Goal: Information Seeking & Learning: Check status

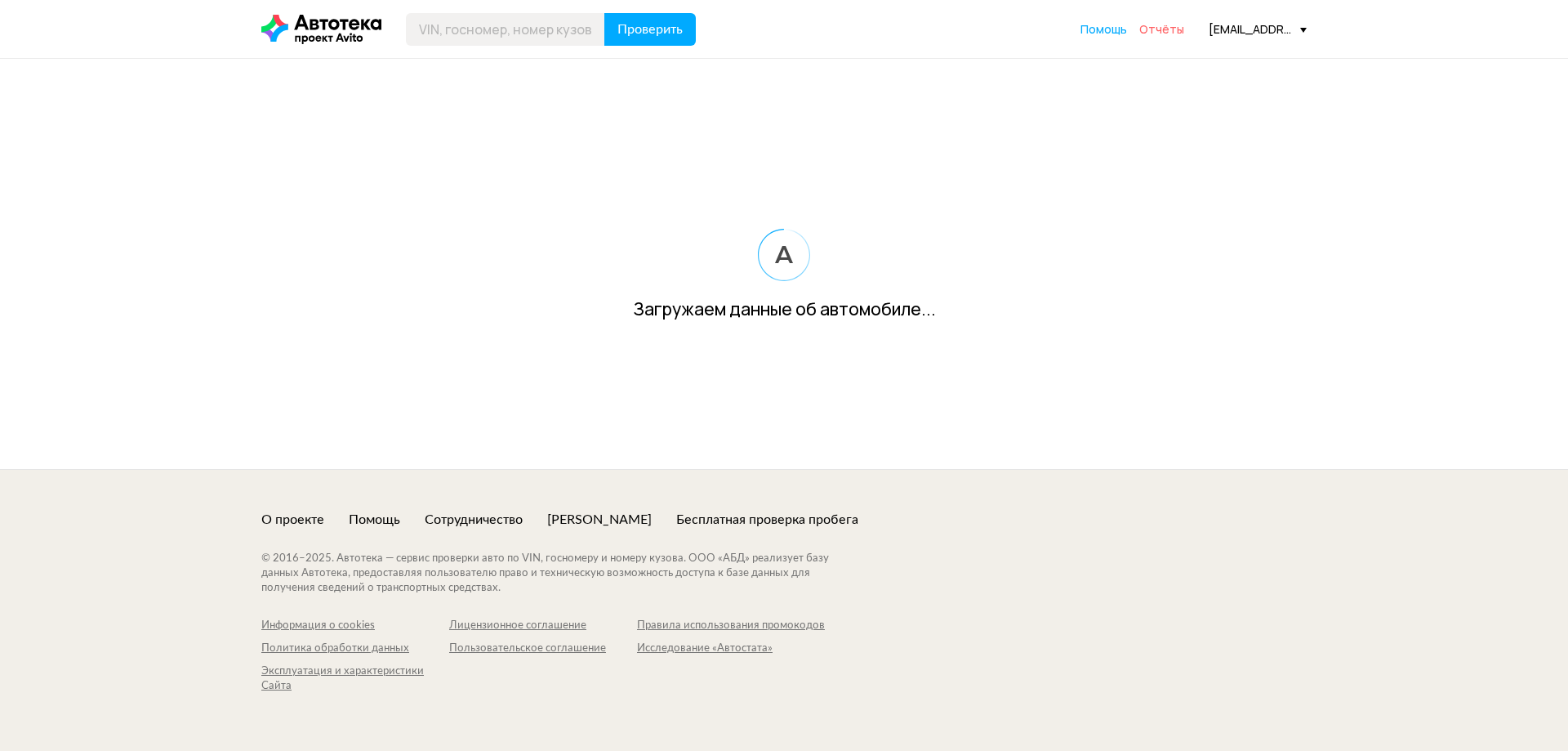
click at [1165, 30] on span "Отчёты" at bounding box center [1161, 29] width 45 height 16
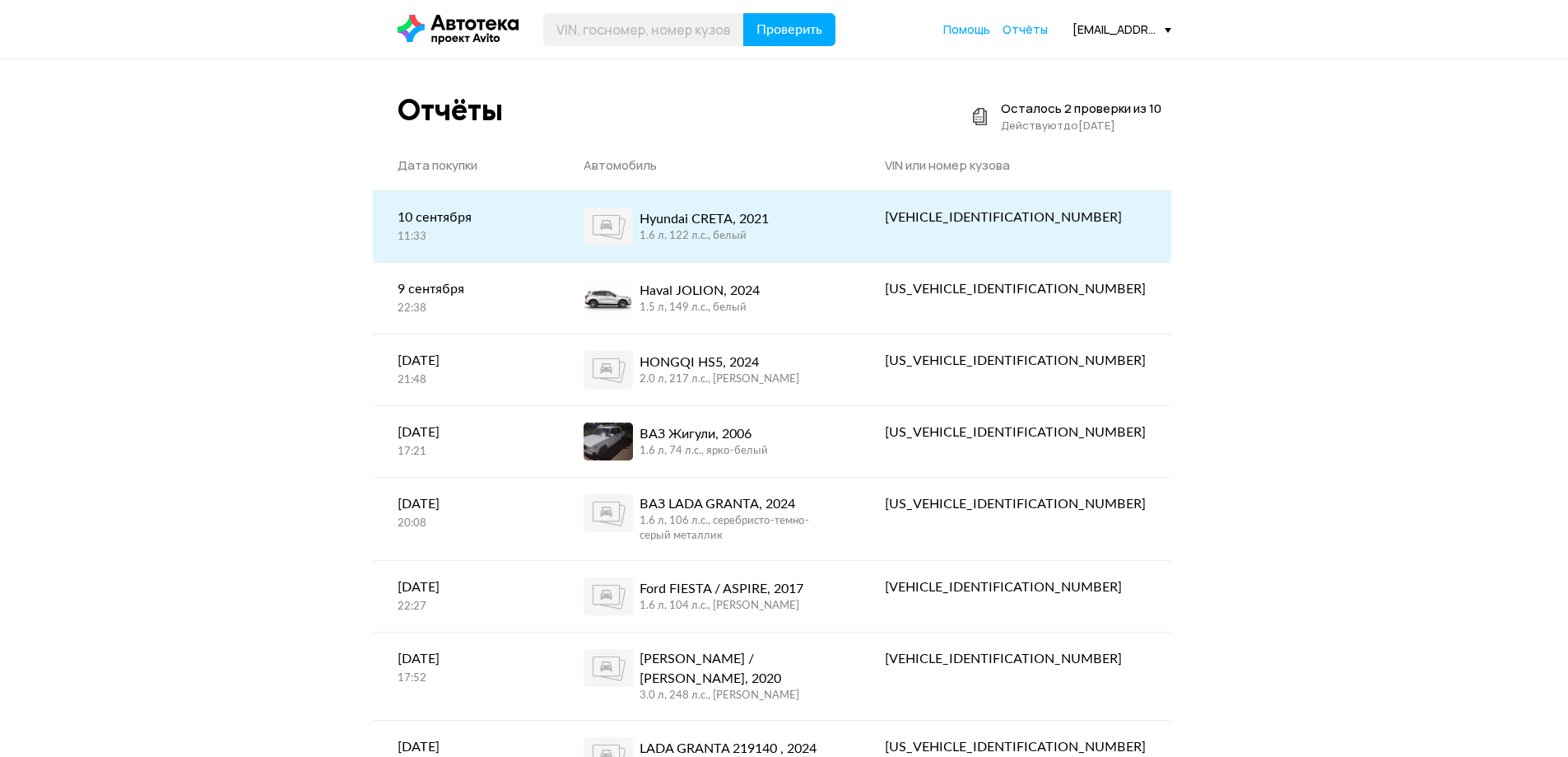
click at [723, 217] on div "Hyundai CRETA, 2021" at bounding box center [704, 219] width 129 height 20
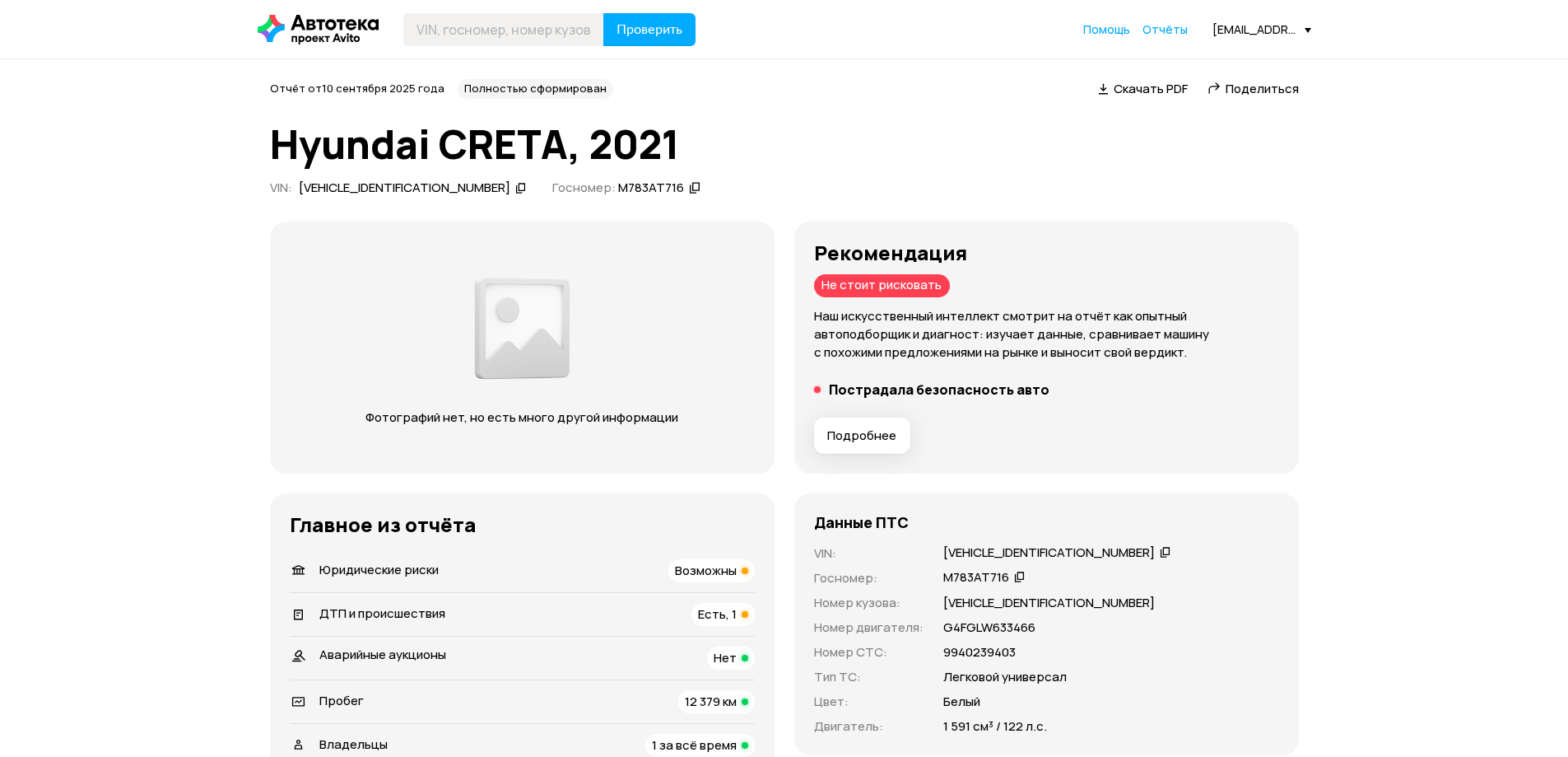
click at [874, 428] on span "Подробнее" at bounding box center [861, 436] width 69 height 17
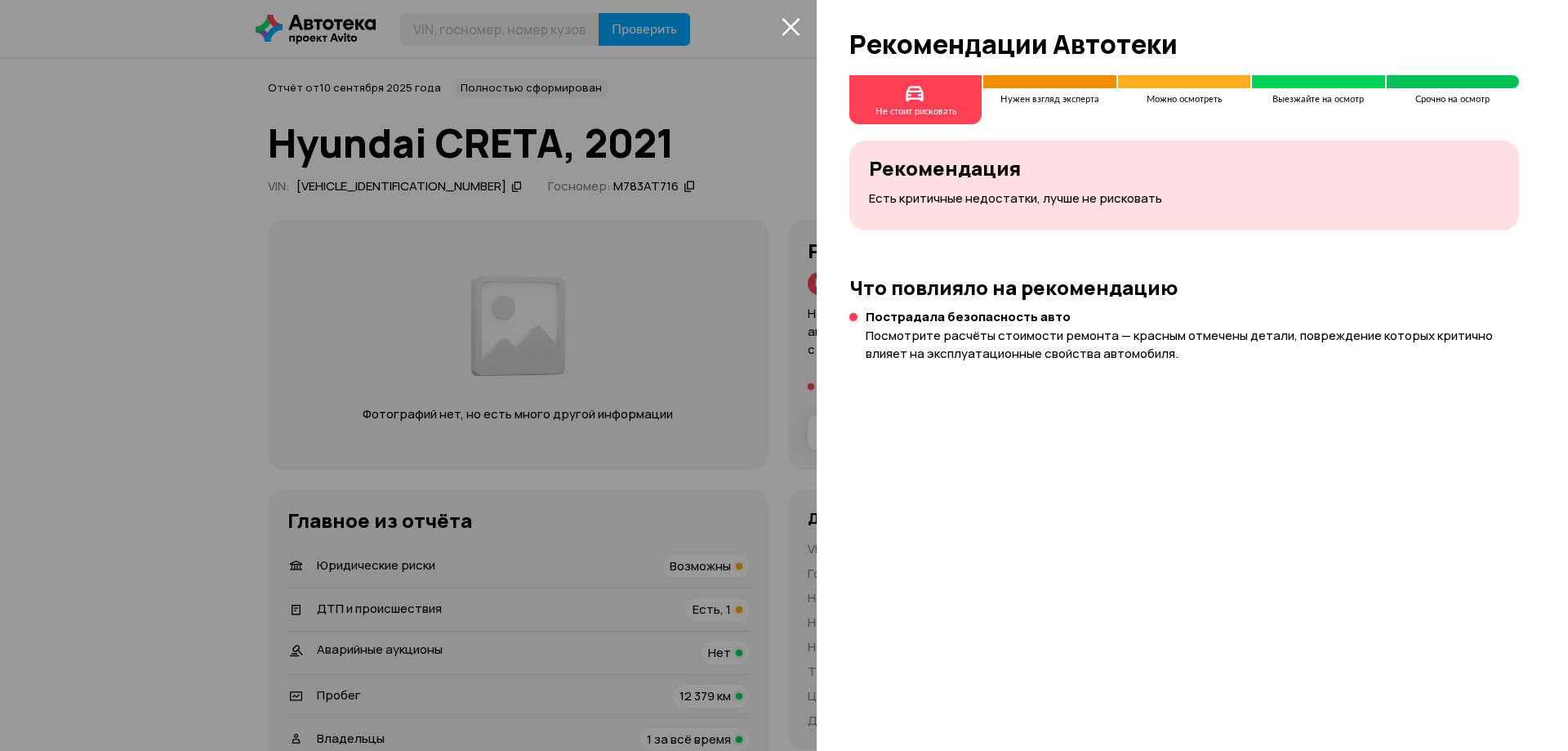
click at [1251, 380] on div "Не стоит рисковать Нужен взгляд эксперта Можно осмотреть Выезжайте на осмотр Ср…" at bounding box center [1192, 413] width 751 height 675
click at [991, 270] on div "Не стоит рисковать Нужен взгляд эксперта Можно осмотреть Выезжайте на осмотр Ср…" at bounding box center [1192, 413] width 751 height 675
click at [788, 21] on icon "закрыть" at bounding box center [790, 26] width 19 height 19
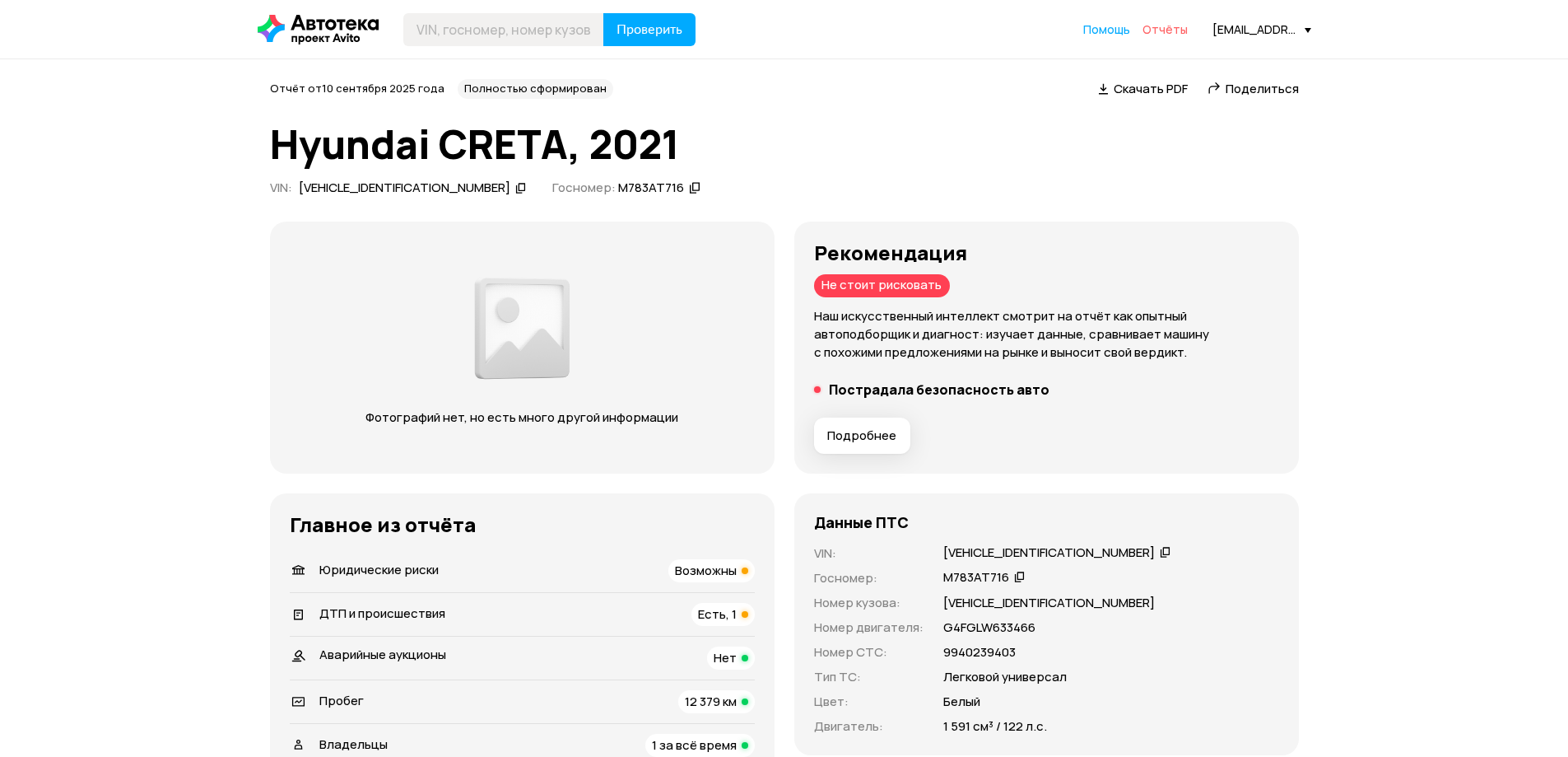
click at [1157, 26] on span "Отчёты" at bounding box center [1165, 29] width 46 height 16
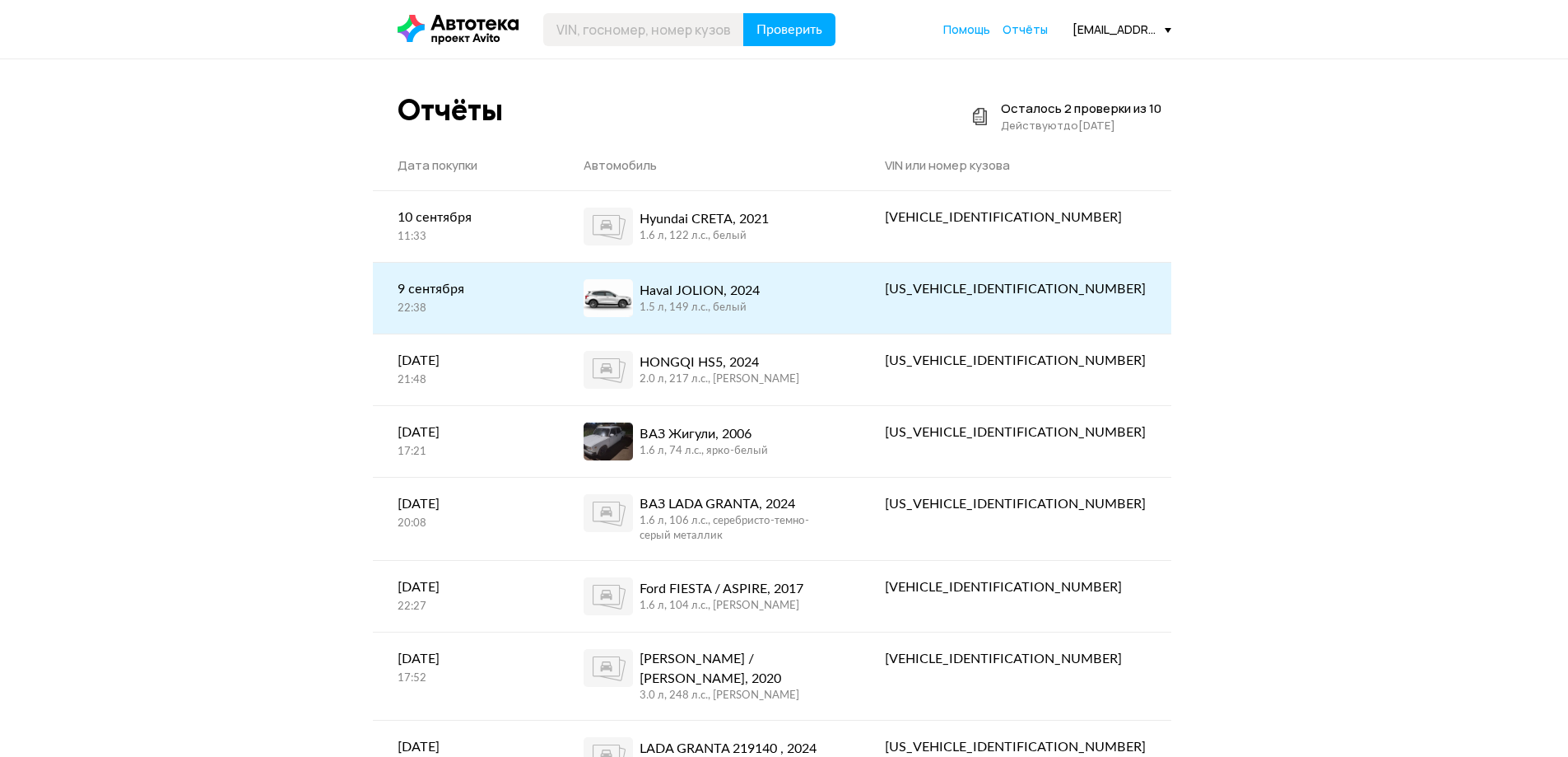
click at [709, 290] on div "Haval JOLION, 2024" at bounding box center [699, 291] width 120 height 20
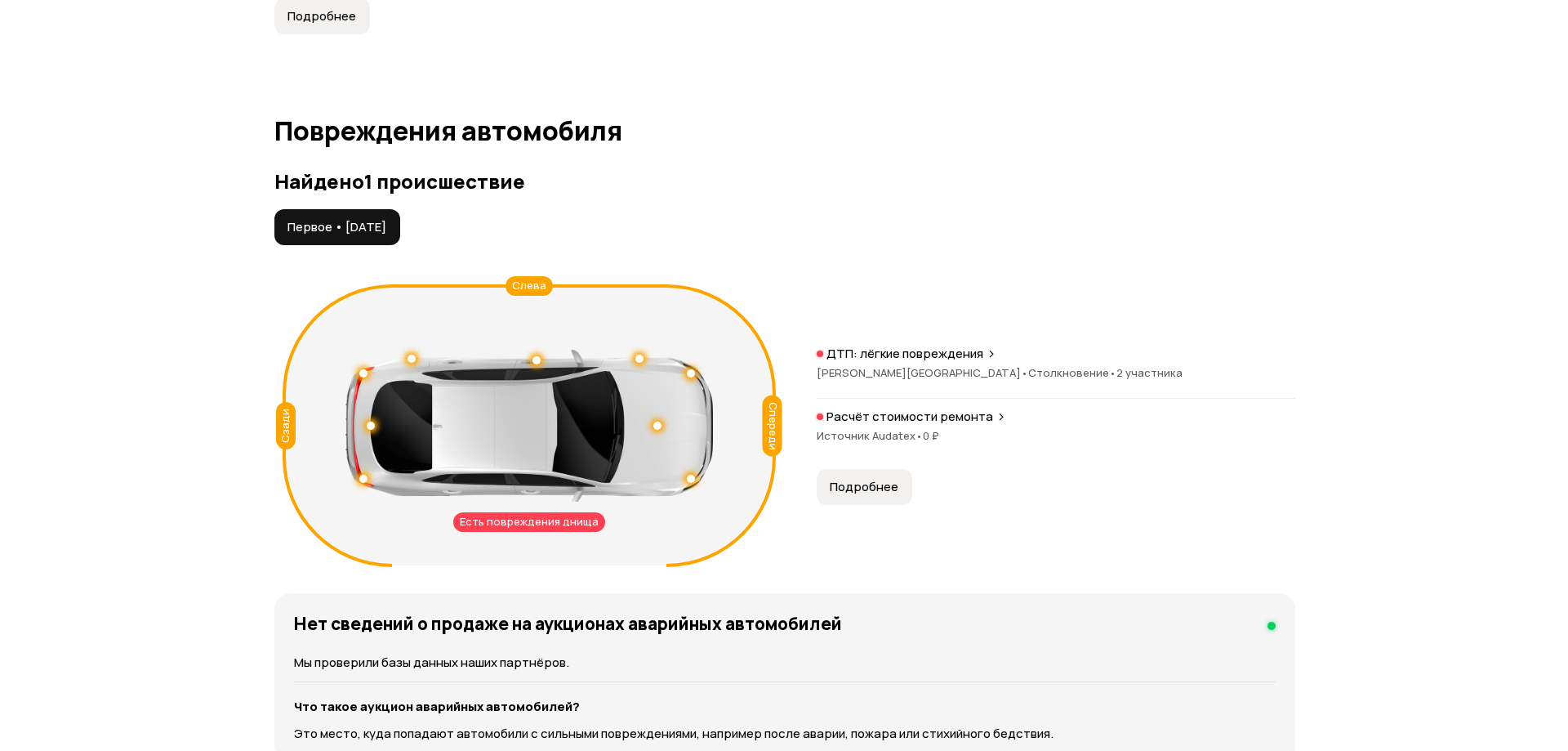
scroll to position [1634, 0]
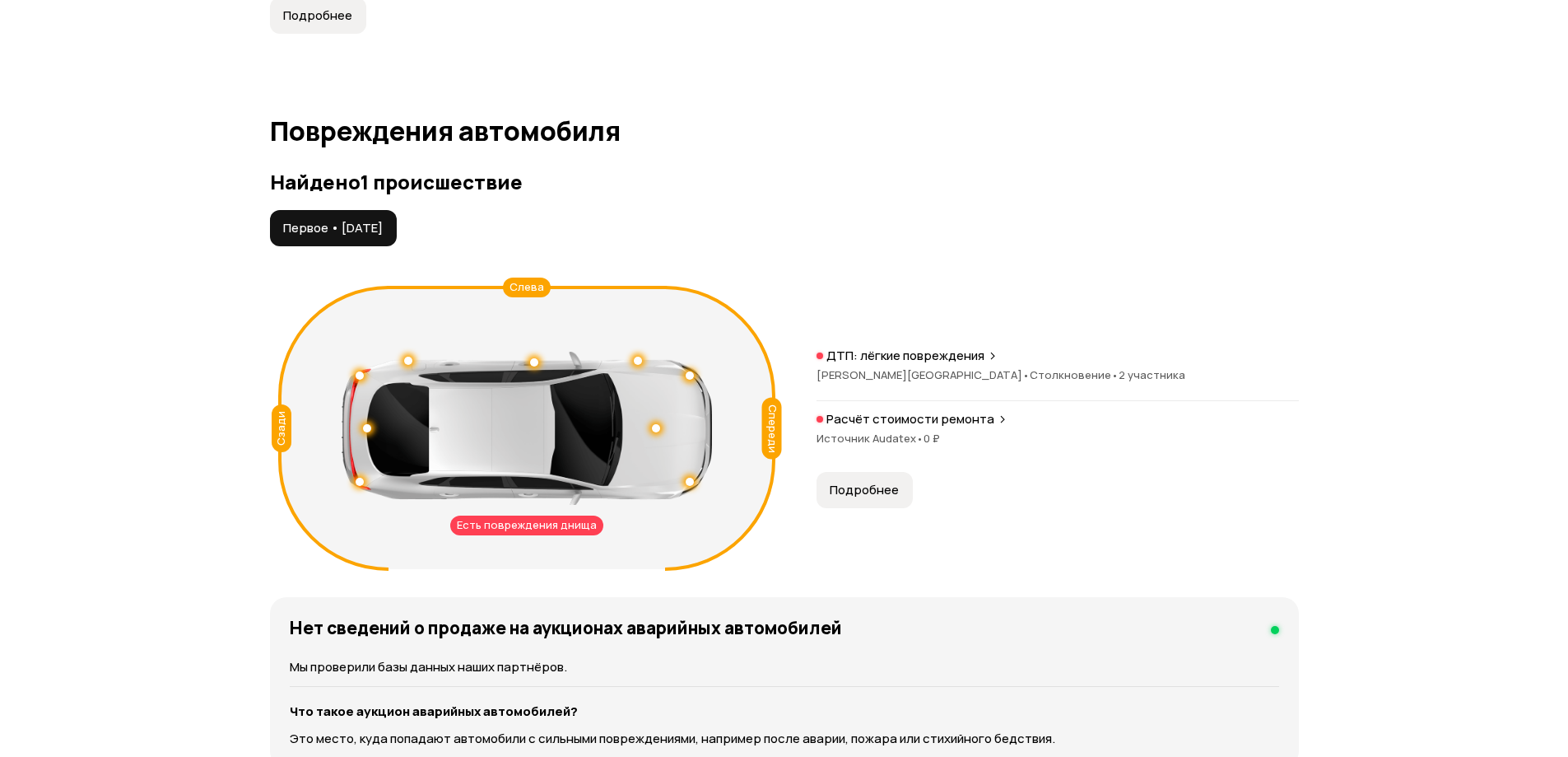
click at [973, 356] on p "ДТП: лёгкие повреждения" at bounding box center [905, 356] width 158 height 17
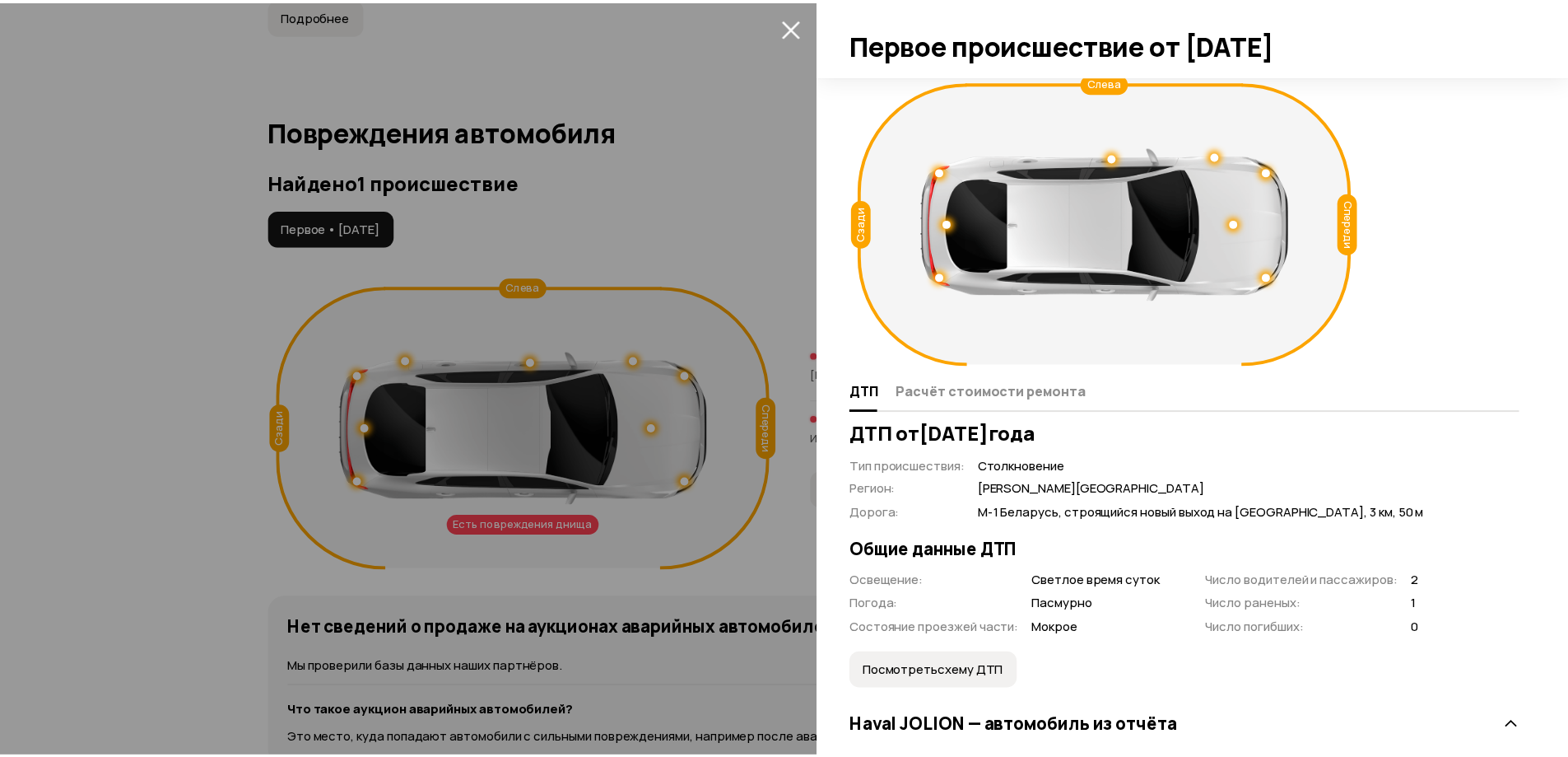
scroll to position [0, 0]
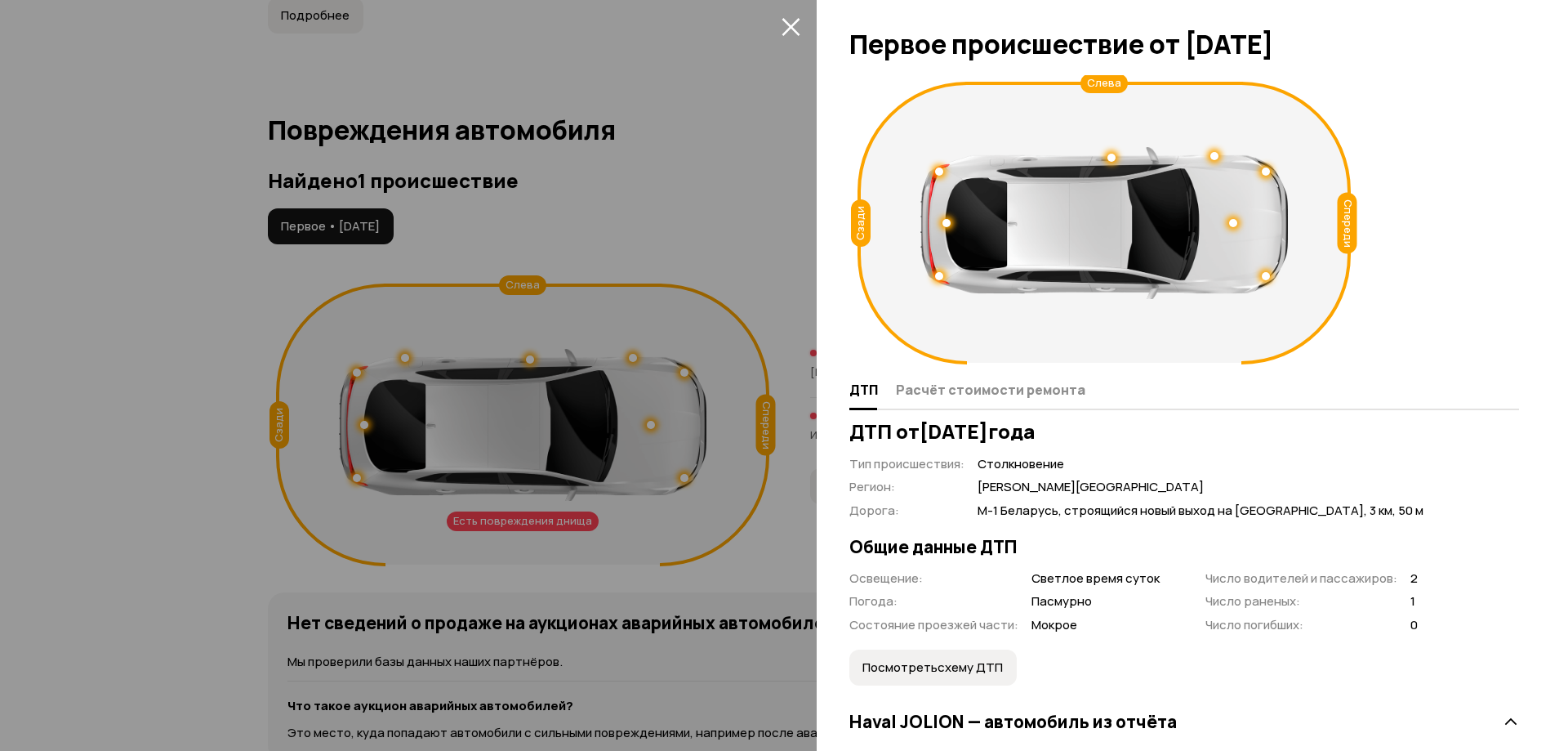
click at [763, 150] on div at bounding box center [784, 376] width 1568 height 751
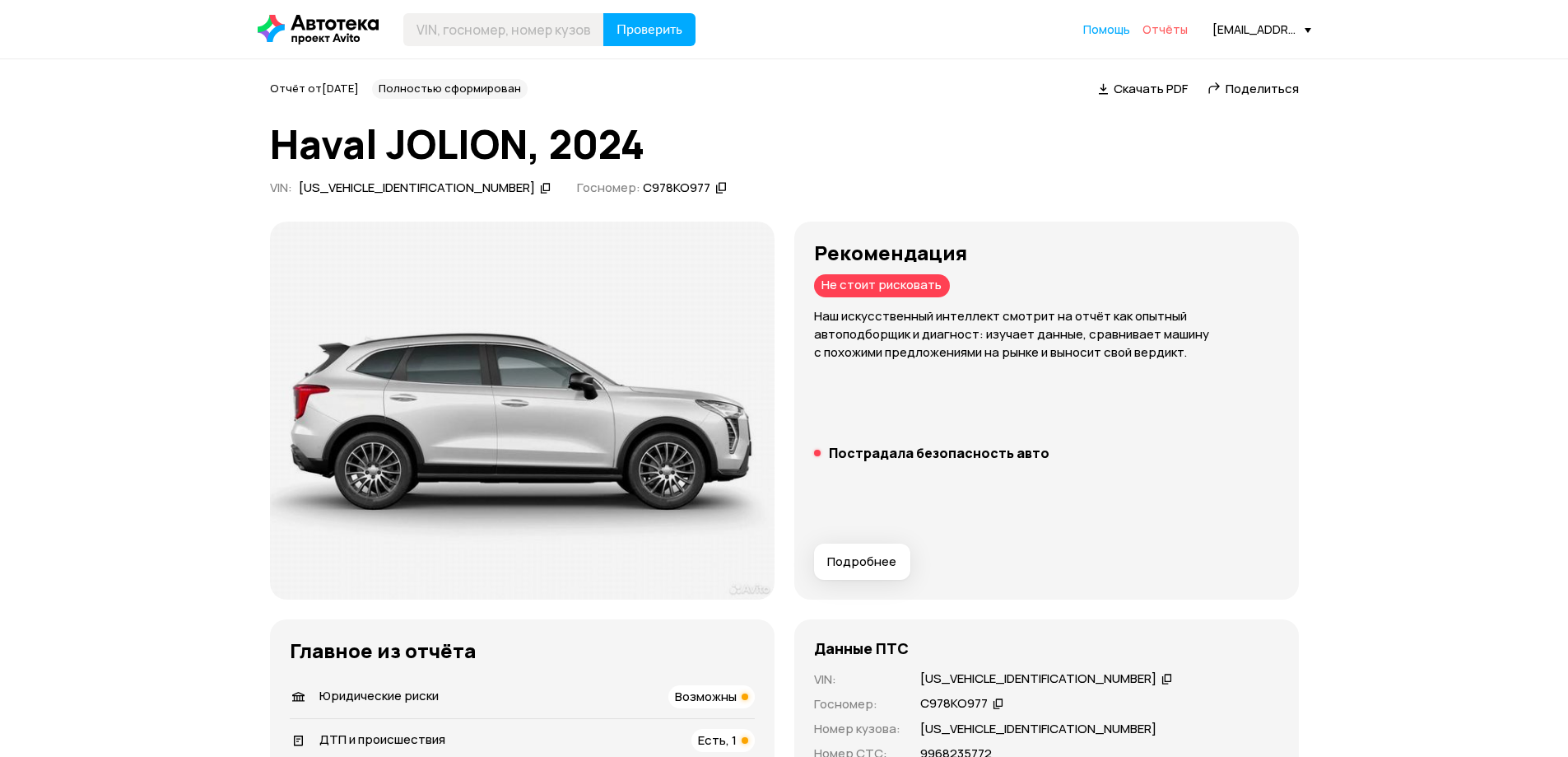
click at [1171, 27] on span "Отчёты" at bounding box center [1165, 29] width 46 height 16
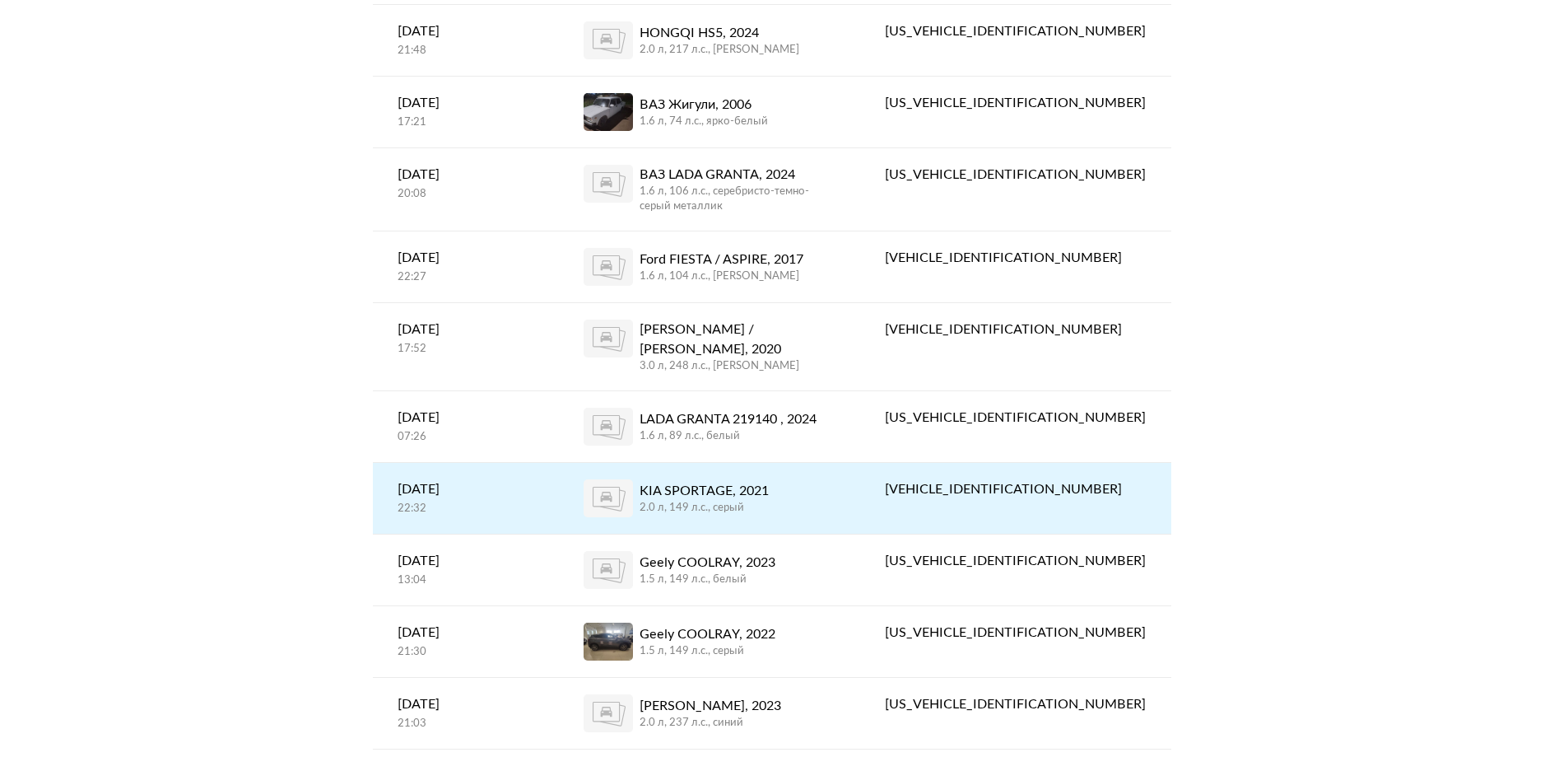
scroll to position [494, 0]
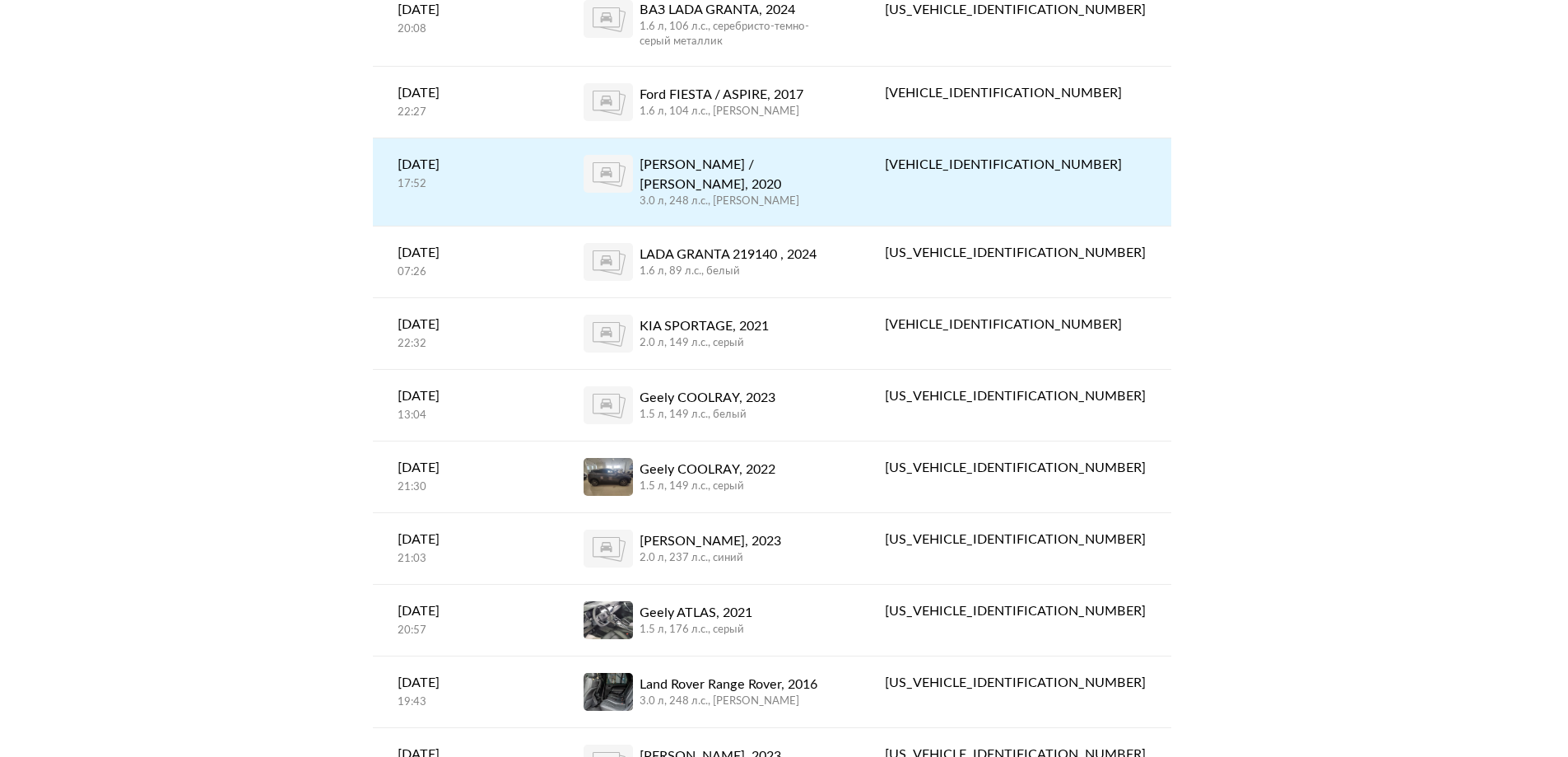
click at [792, 162] on div "[PERSON_NAME] / [PERSON_NAME], 2020" at bounding box center [738, 175] width 197 height 40
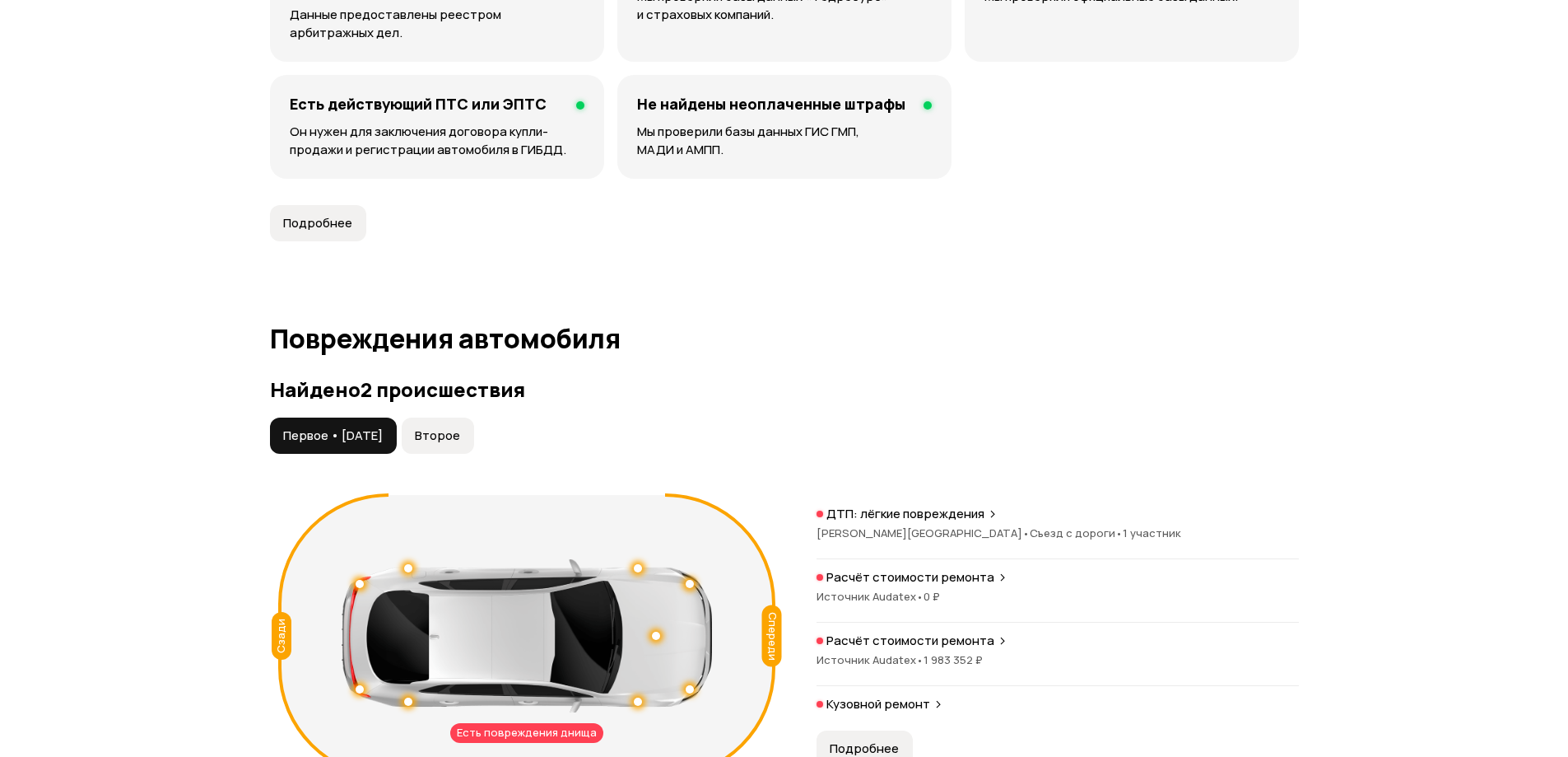
scroll to position [1565, 0]
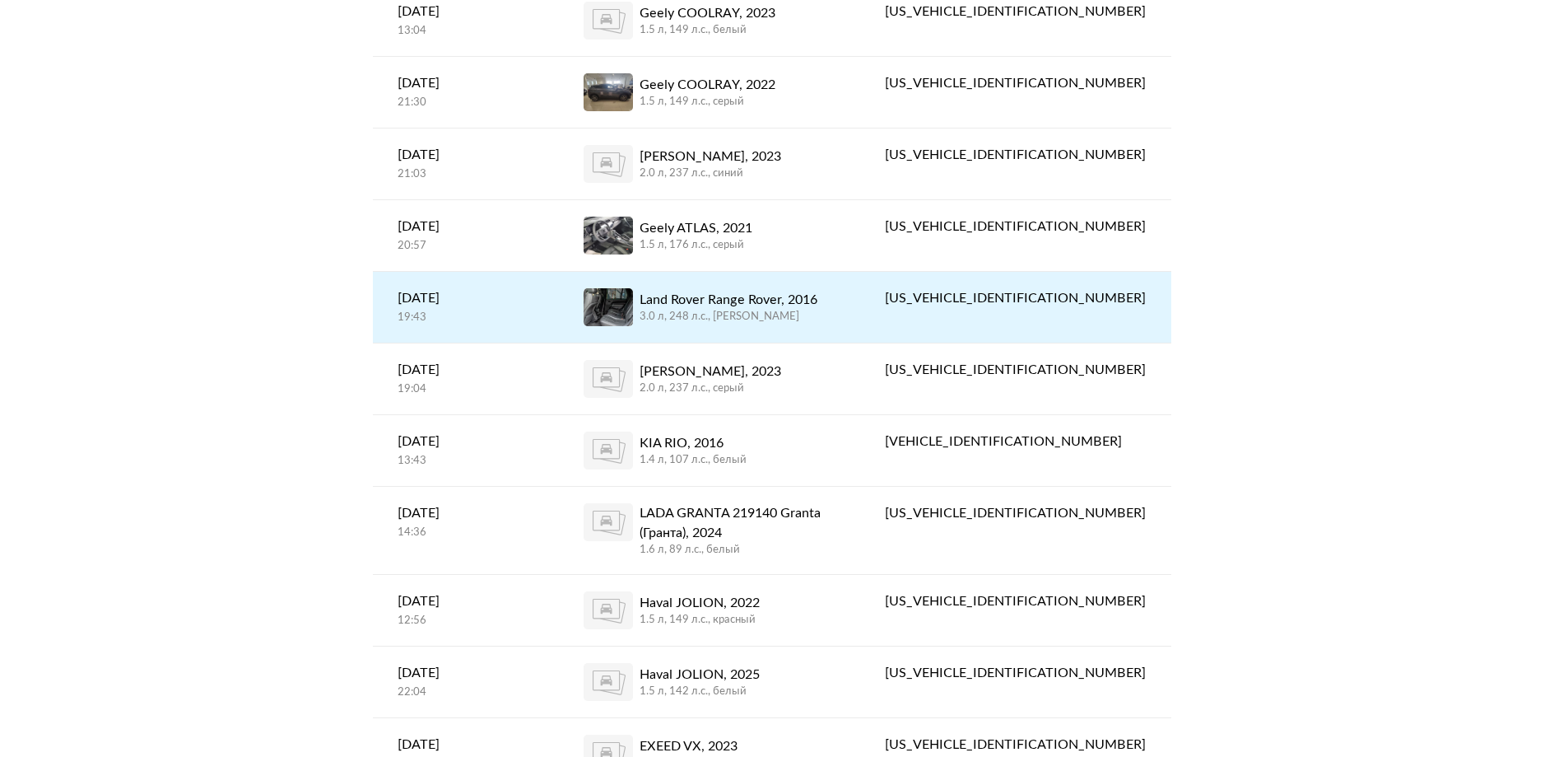
scroll to position [906, 0]
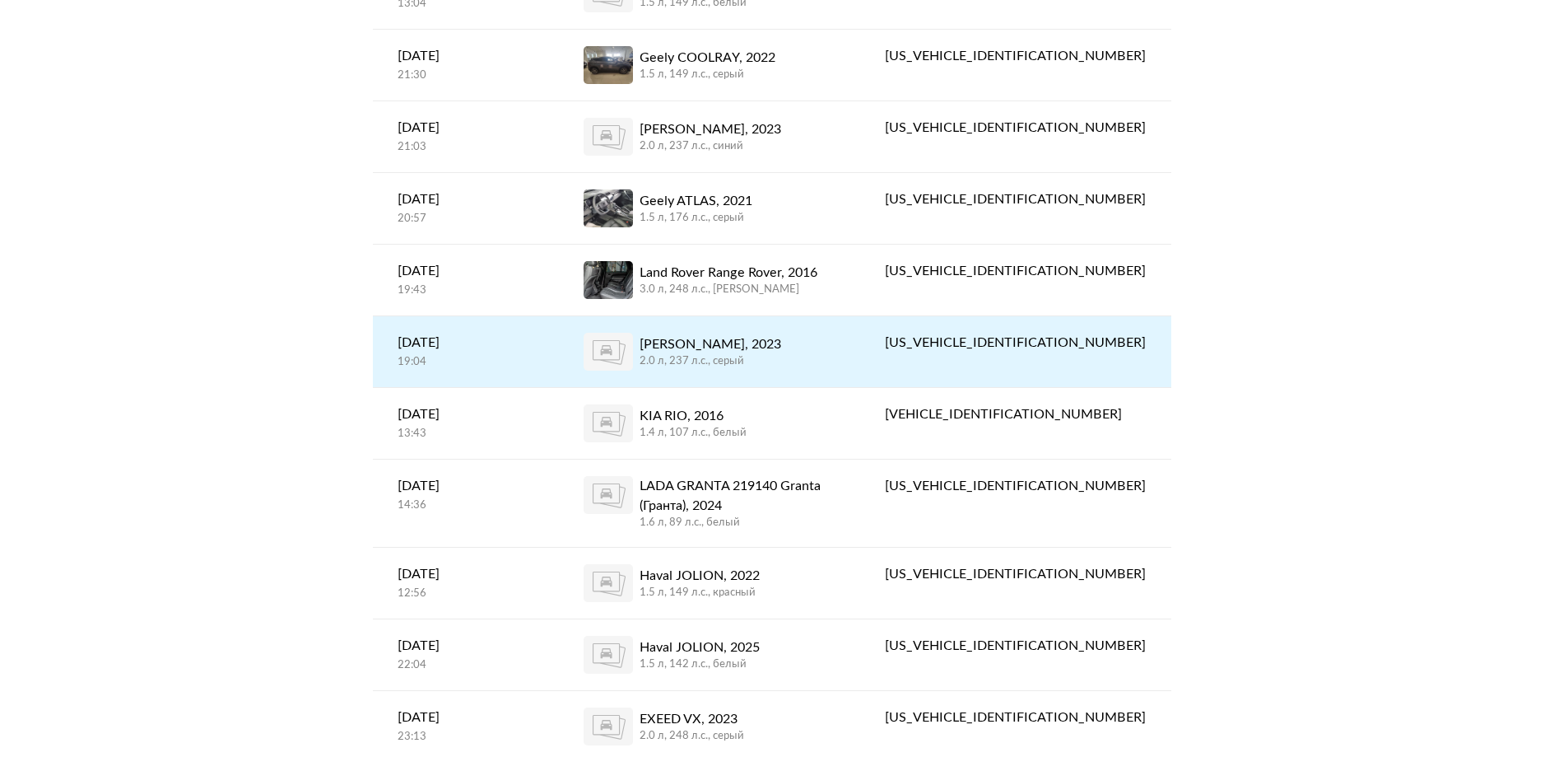
click at [781, 335] on div "[PERSON_NAME], 2023" at bounding box center [710, 344] width 142 height 20
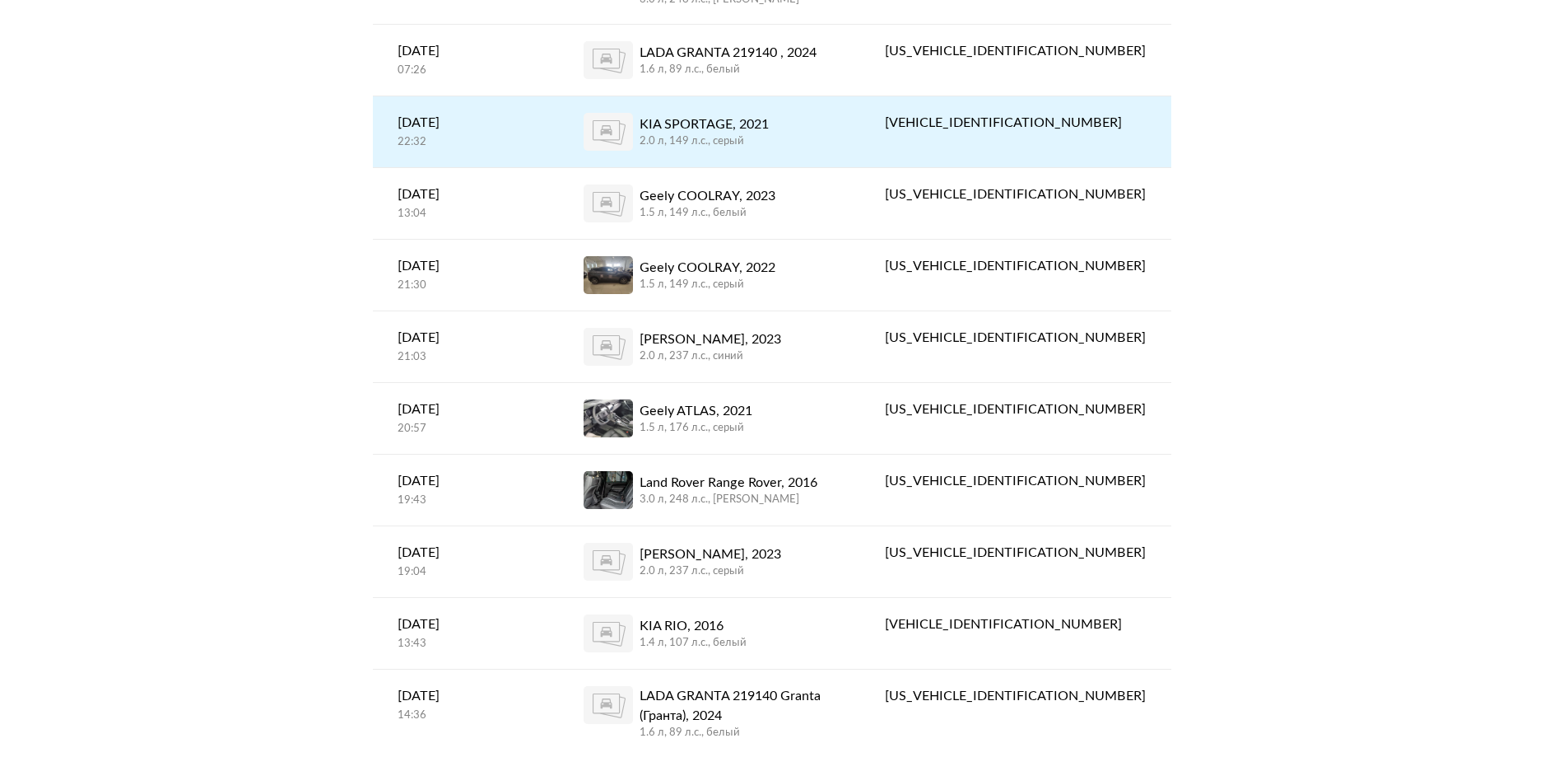
scroll to position [741, 0]
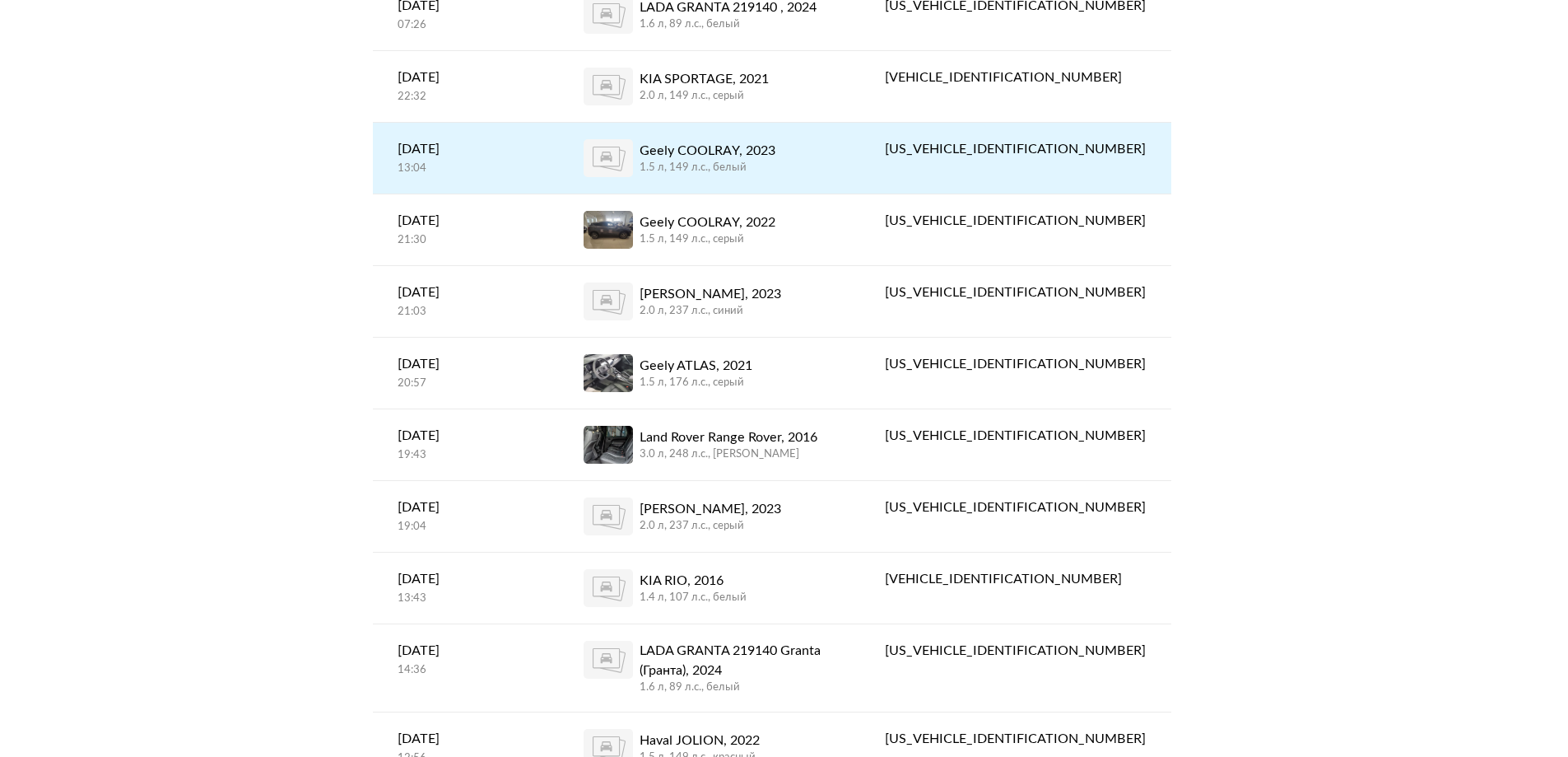
click at [774, 141] on div "Geely COOLRAY, 2023" at bounding box center [708, 151] width 136 height 20
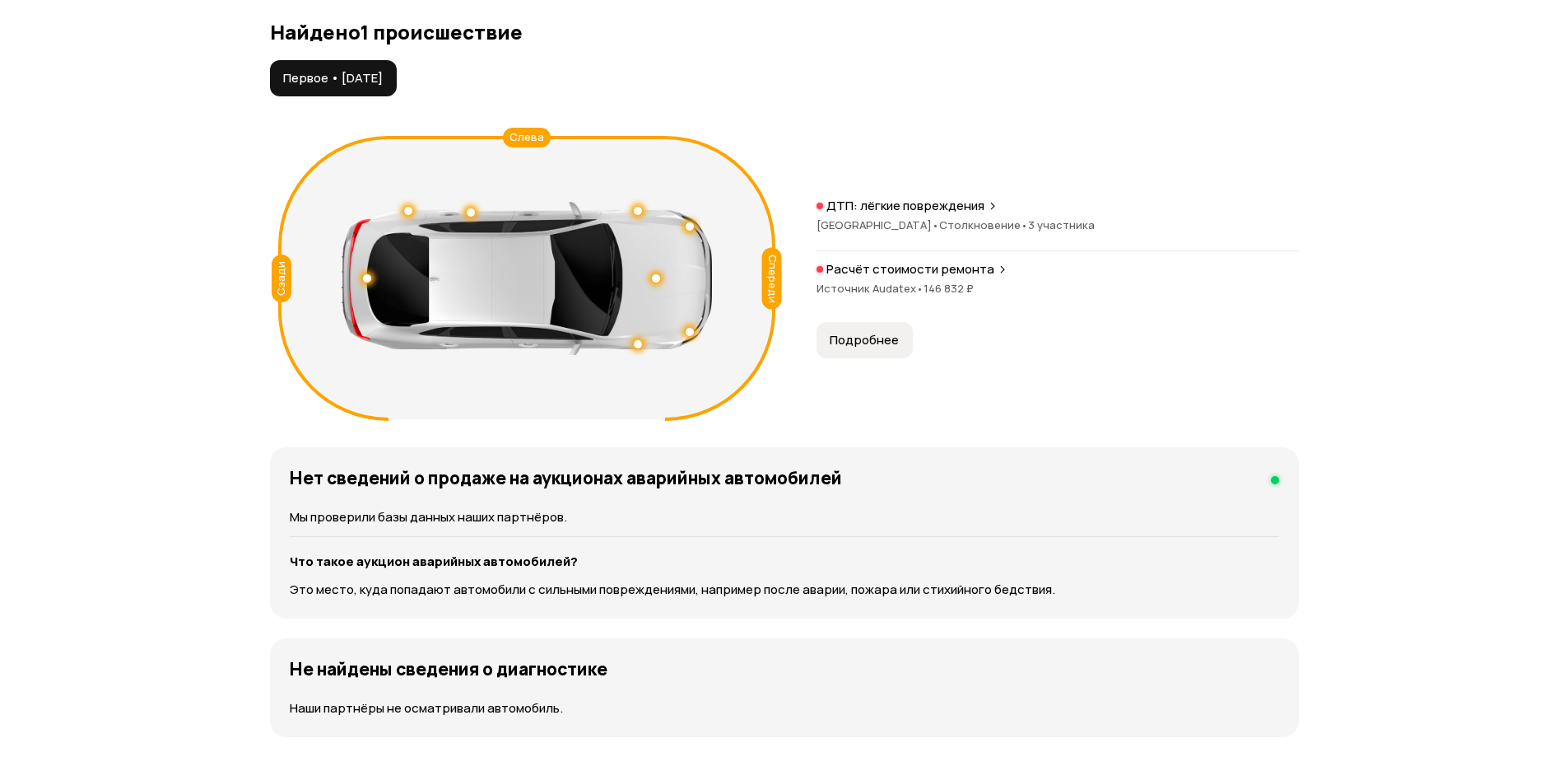
scroll to position [1729, 0]
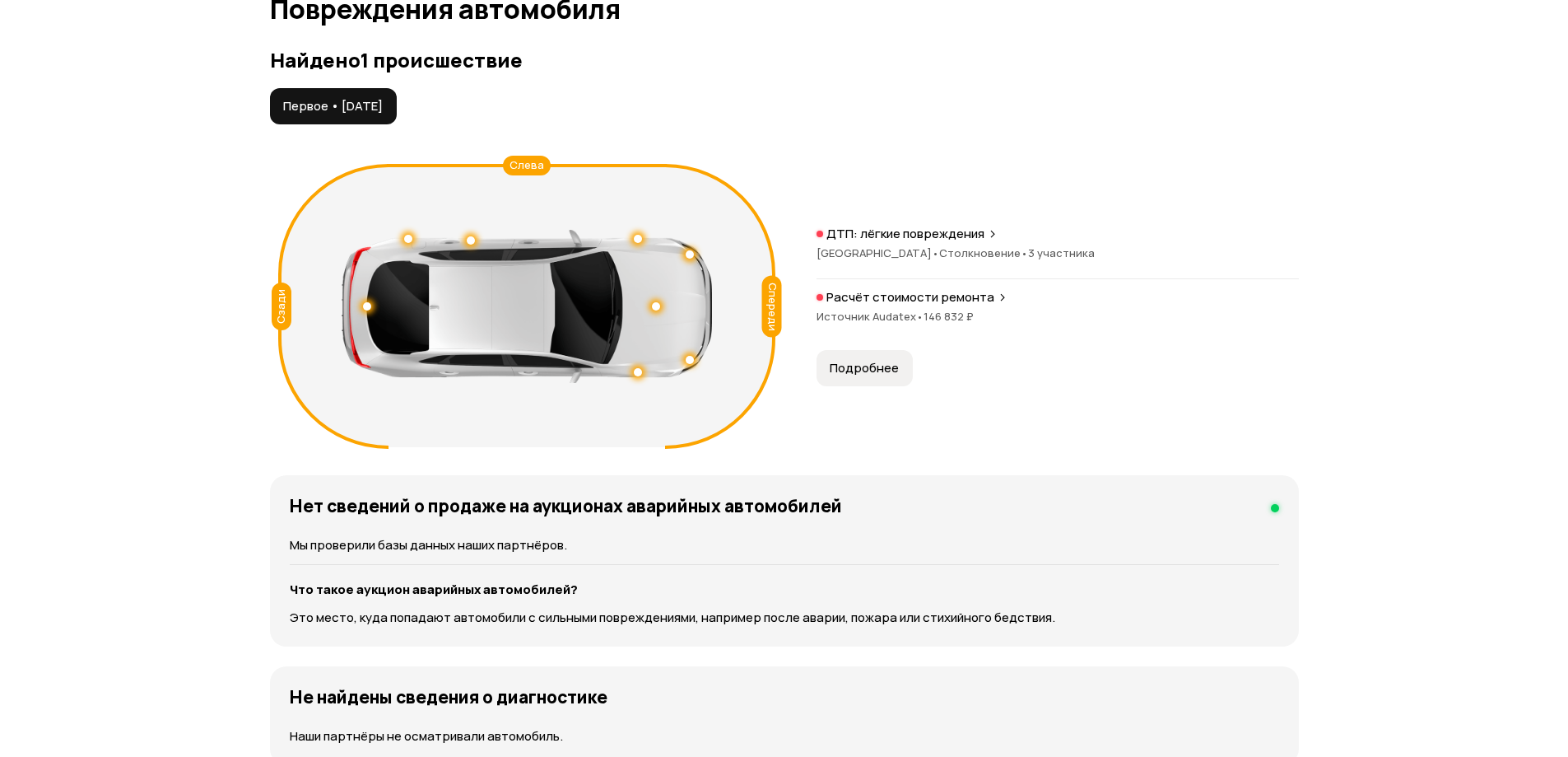
click at [872, 365] on span "Подробнее" at bounding box center [864, 369] width 69 height 17
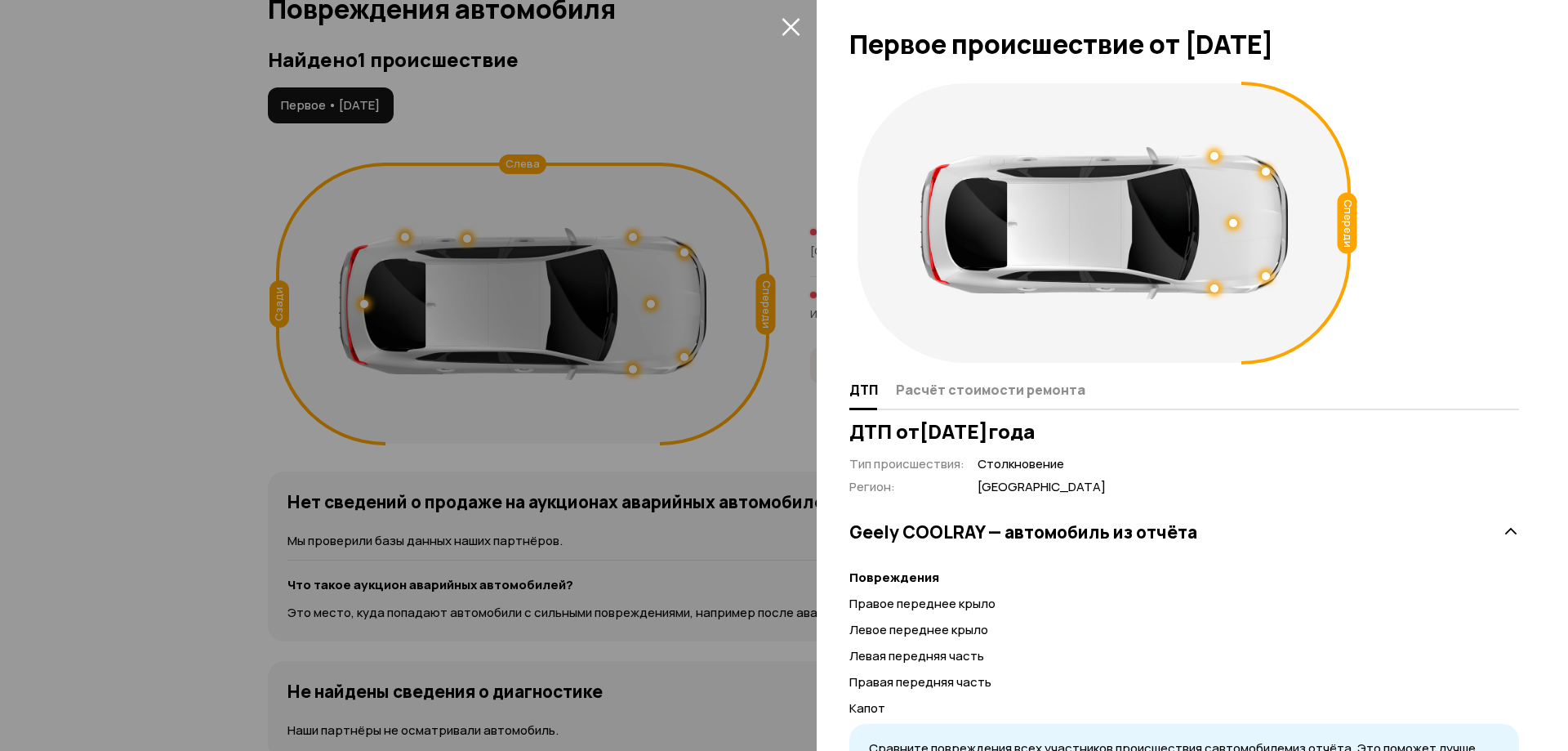
click at [886, 313] on div "Спереди" at bounding box center [1104, 222] width 493 height 279
click at [1400, 316] on div "Спереди" at bounding box center [1184, 222] width 670 height 296
click at [789, 30] on icon "закрыть" at bounding box center [790, 26] width 19 height 19
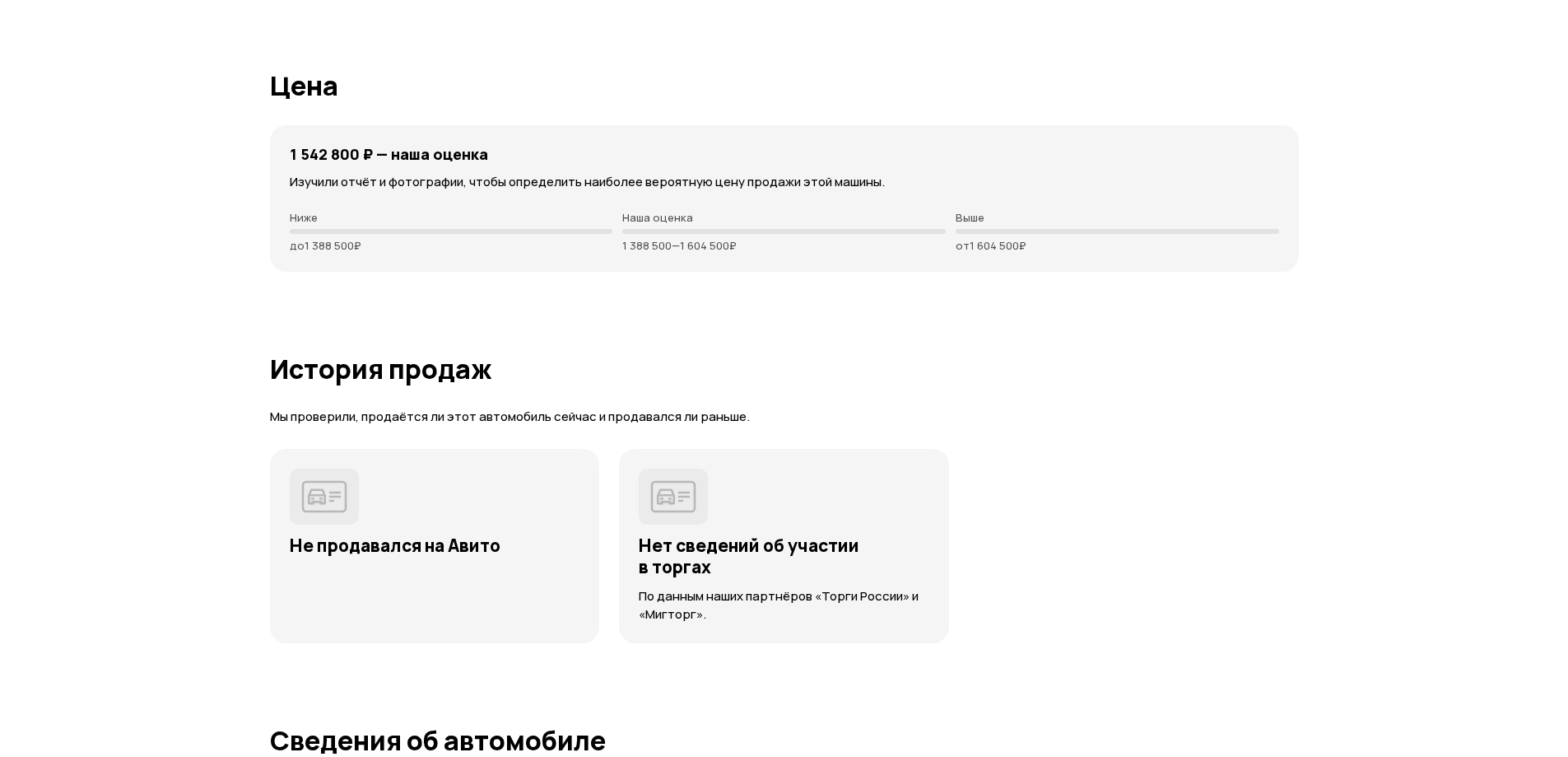
scroll to position [4035, 0]
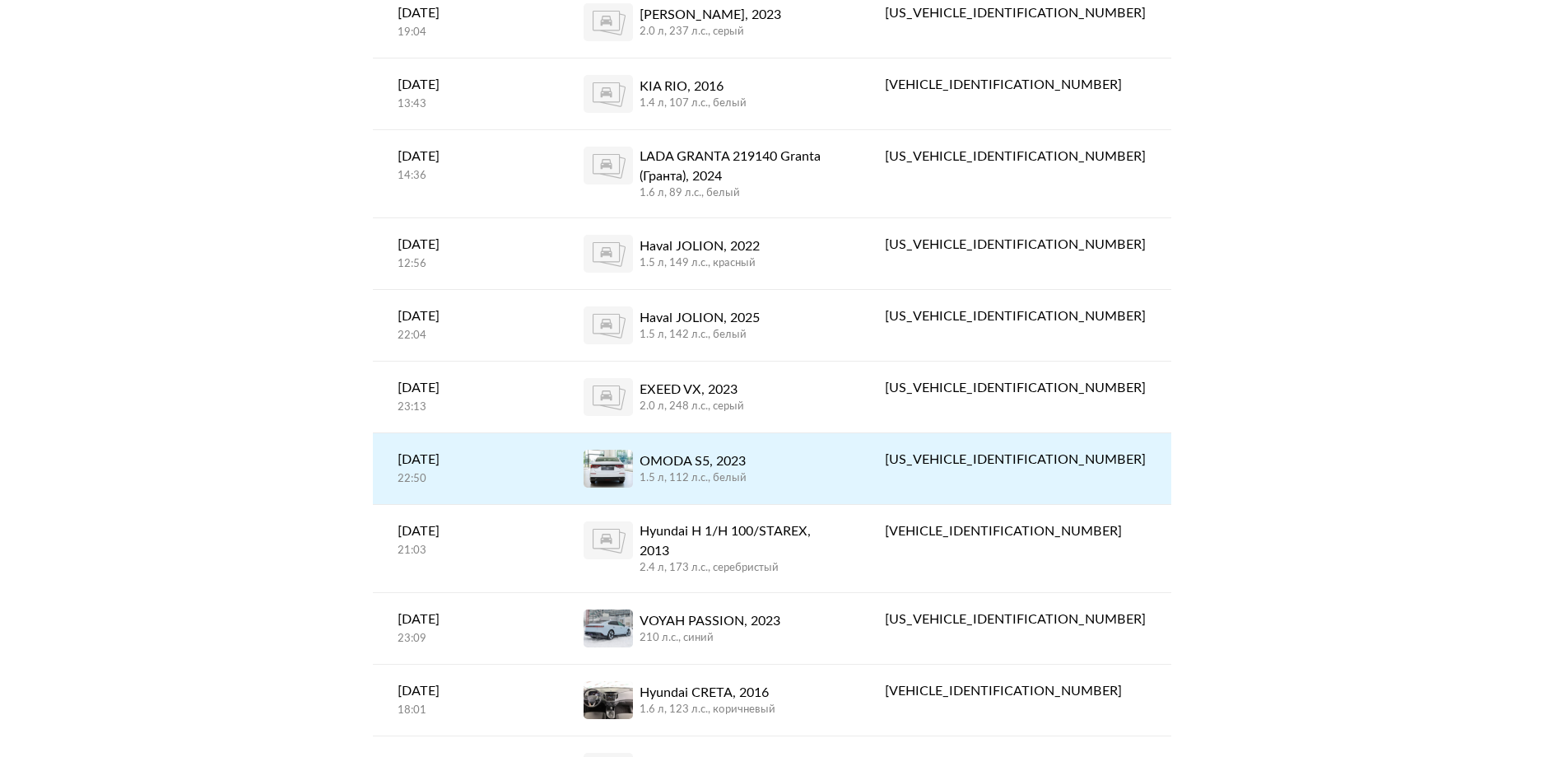
scroll to position [1317, 0]
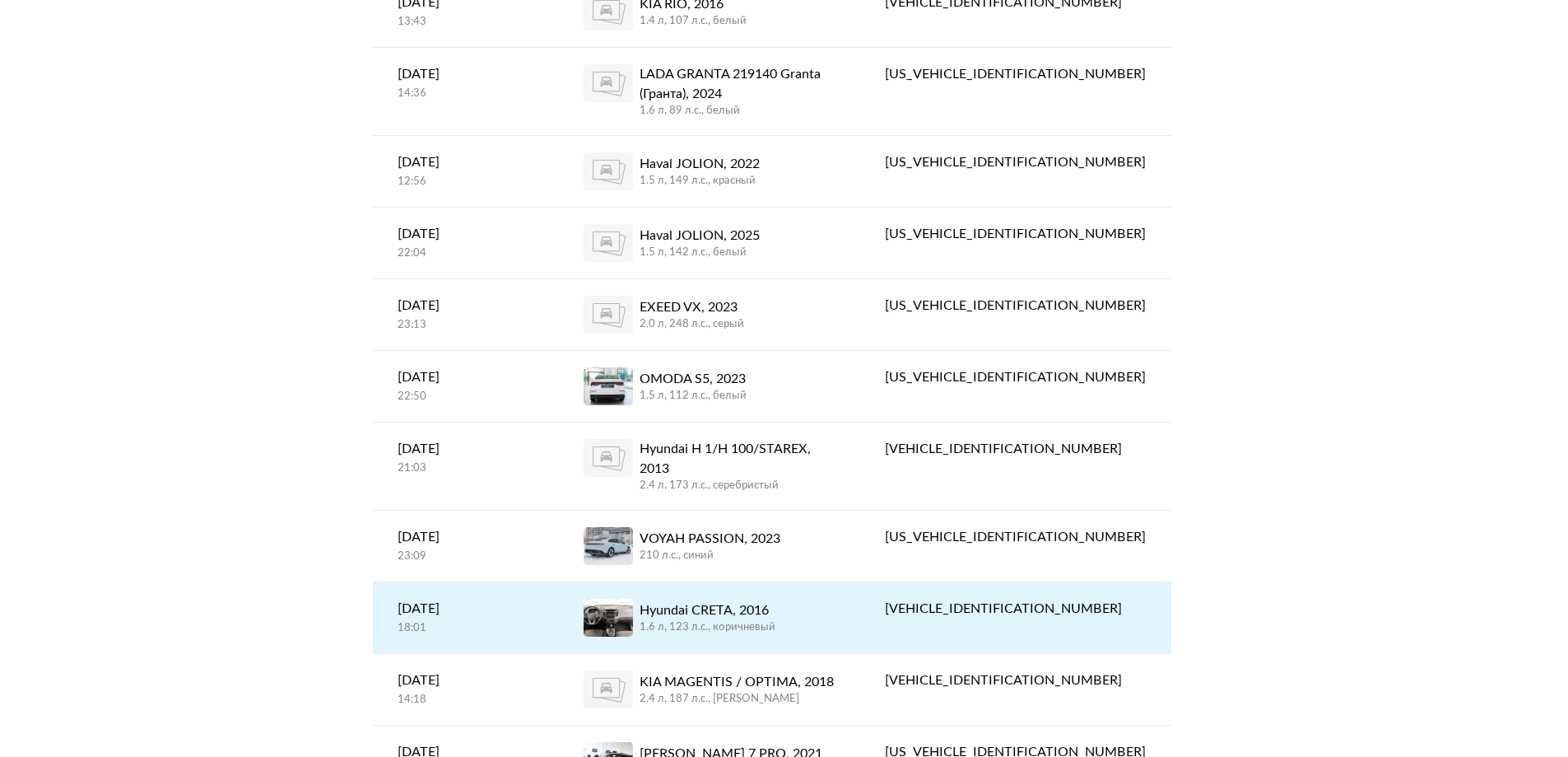
click at [759, 600] on div "Hyundai CRETA, 2016" at bounding box center [708, 610] width 136 height 20
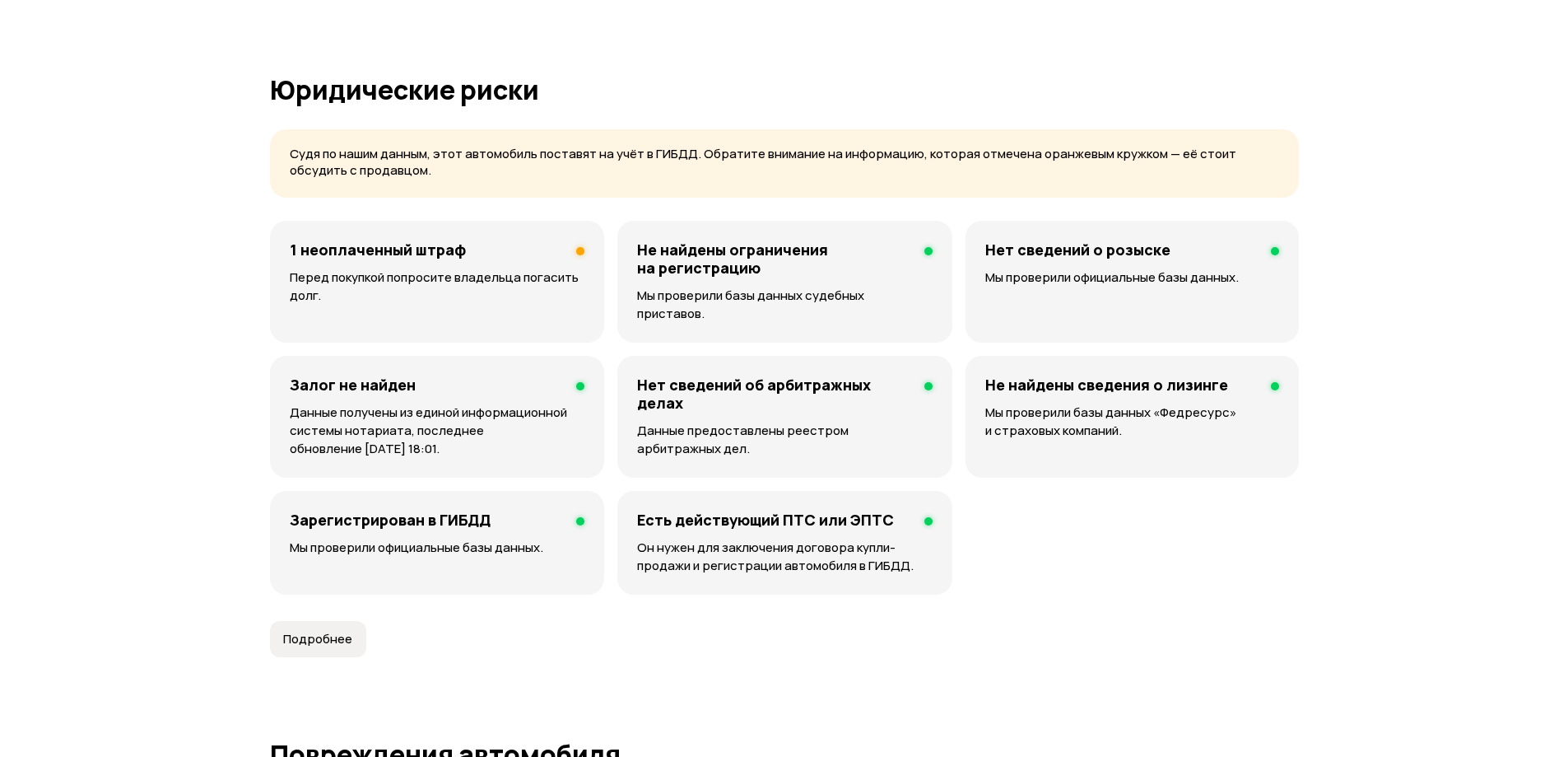
scroll to position [988, 0]
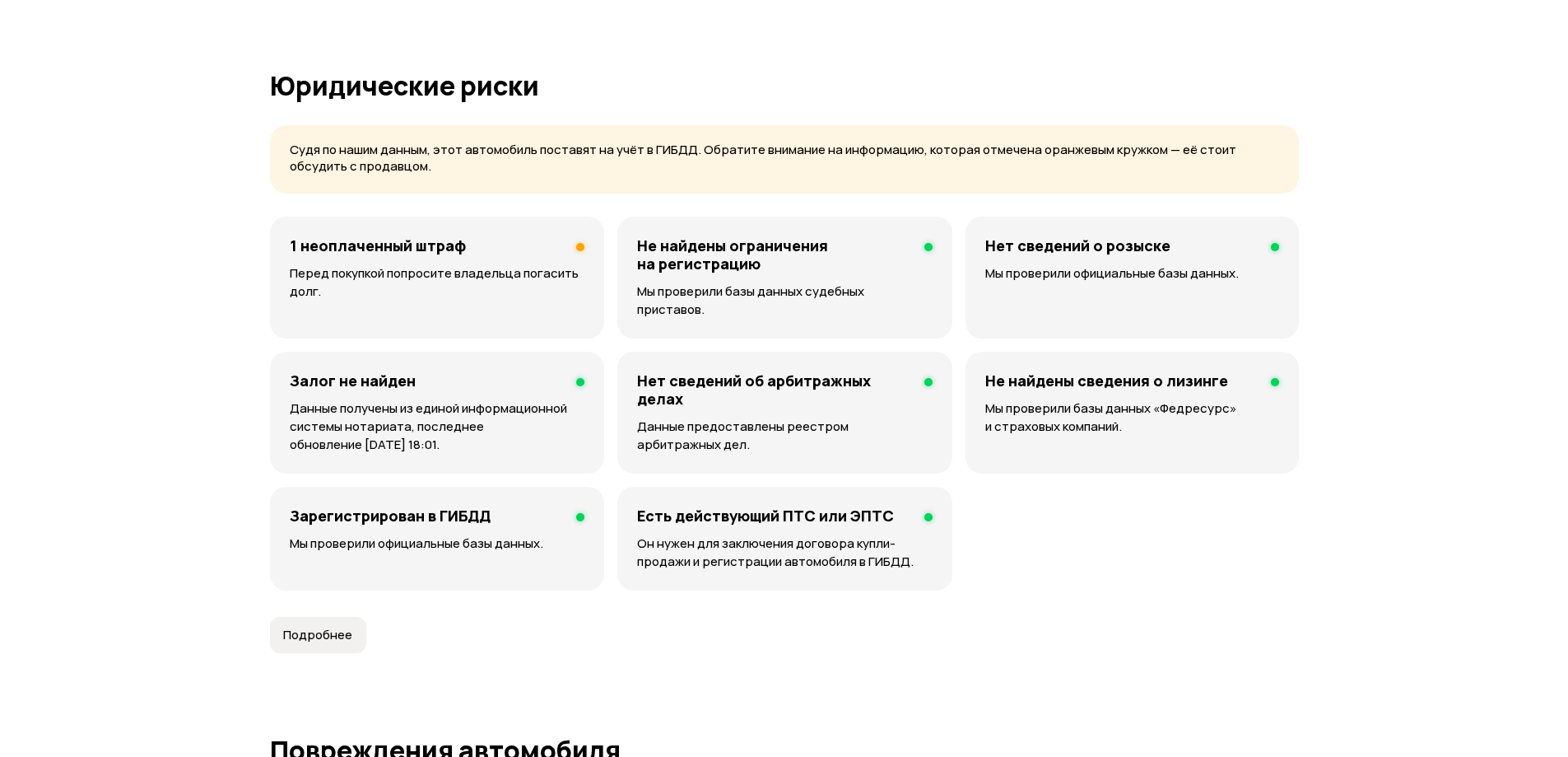
click at [417, 245] on h4 "1 неоплаченный штраф" at bounding box center [377, 246] width 176 height 18
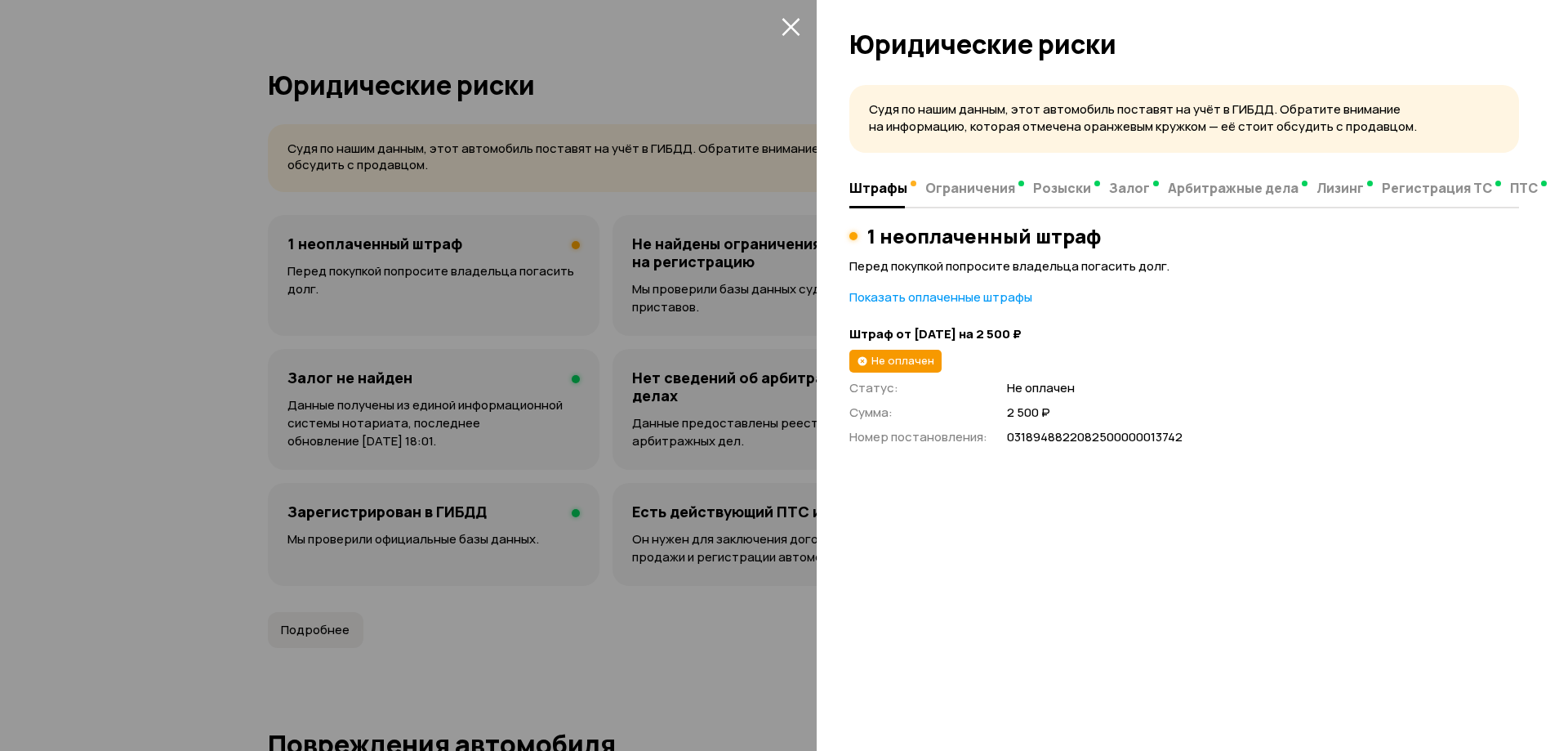
click at [414, 243] on div at bounding box center [784, 376] width 1568 height 751
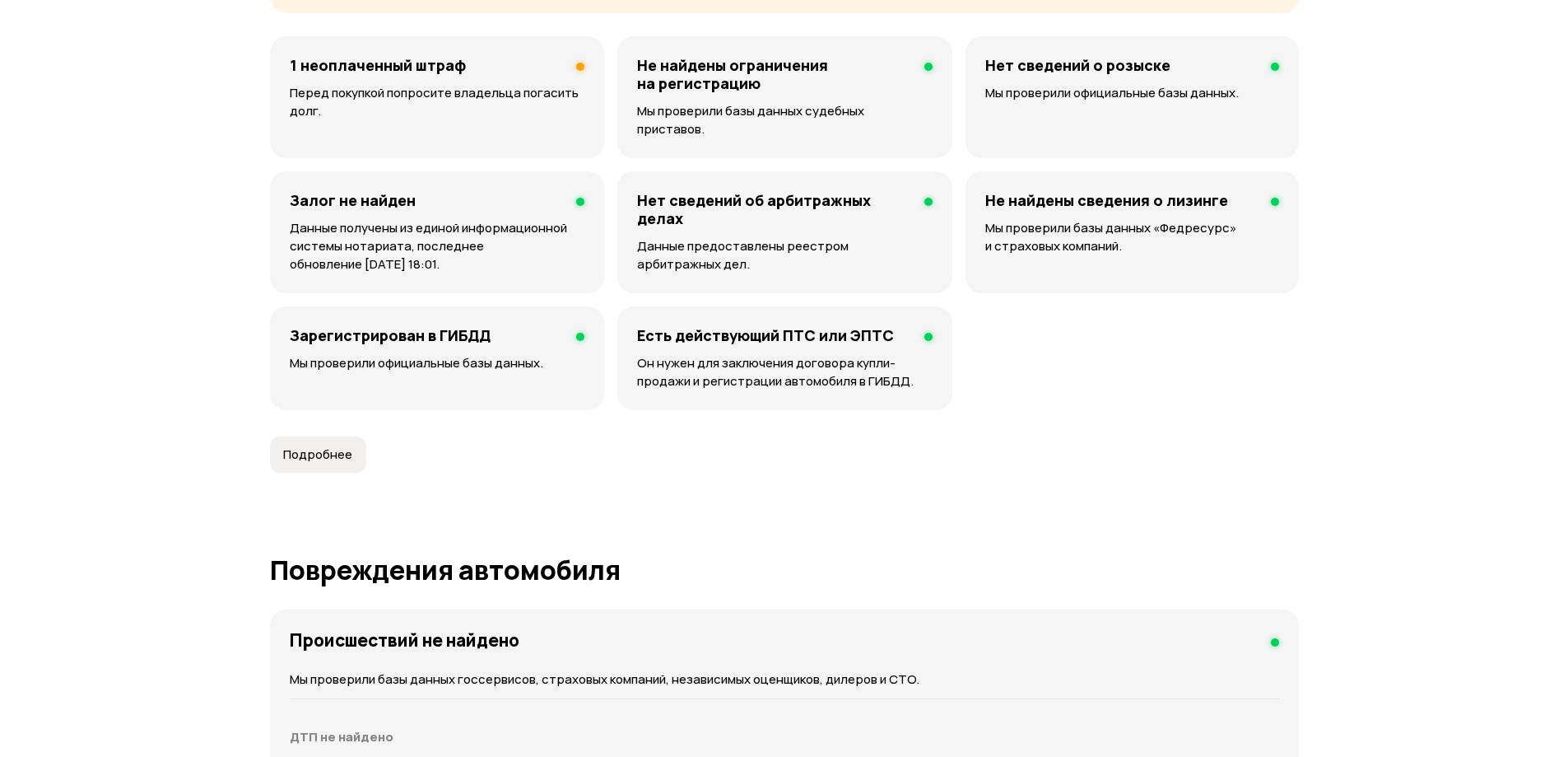
scroll to position [1153, 0]
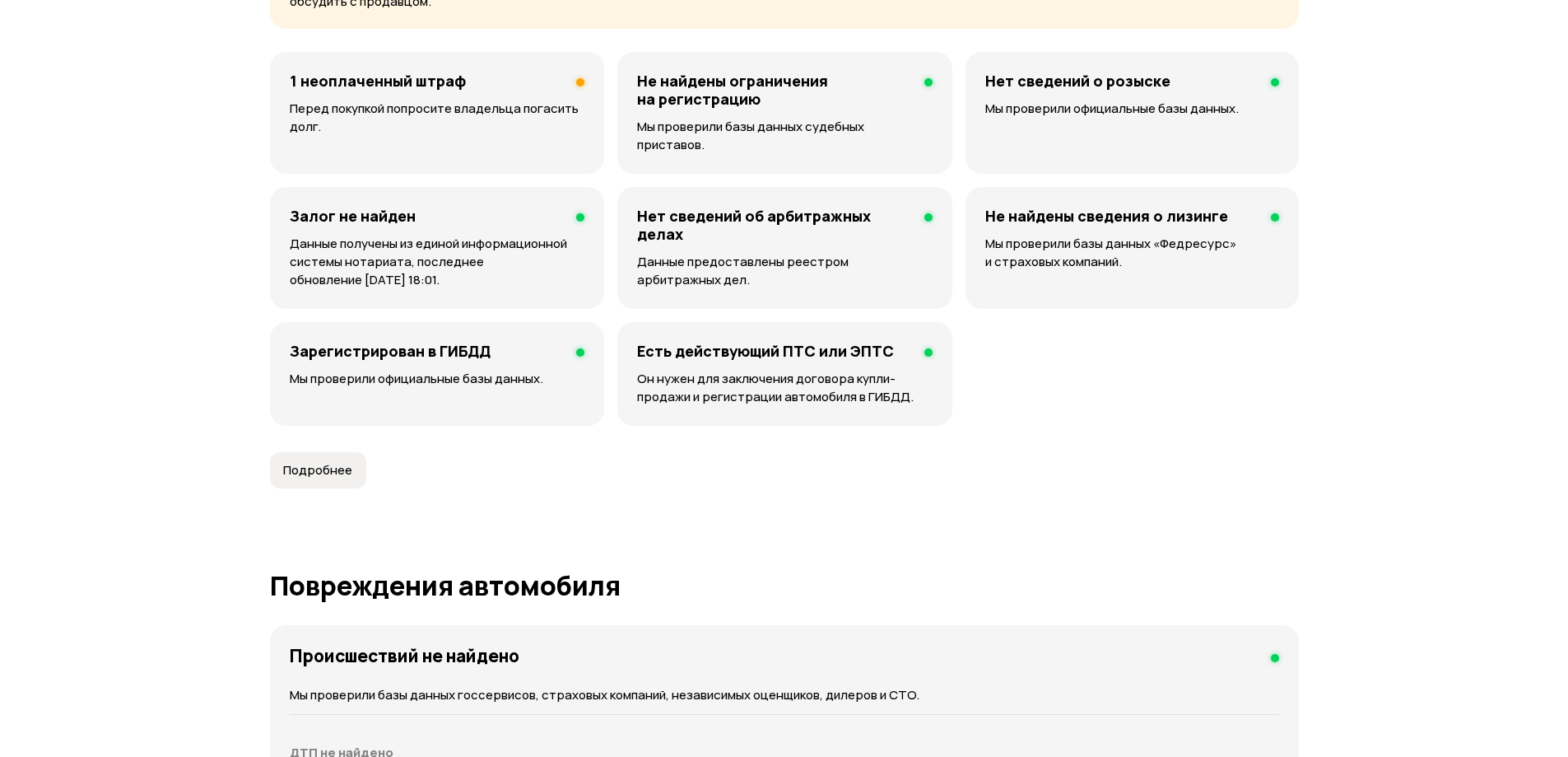
click at [293, 462] on span "Подробнее" at bounding box center [317, 471] width 69 height 17
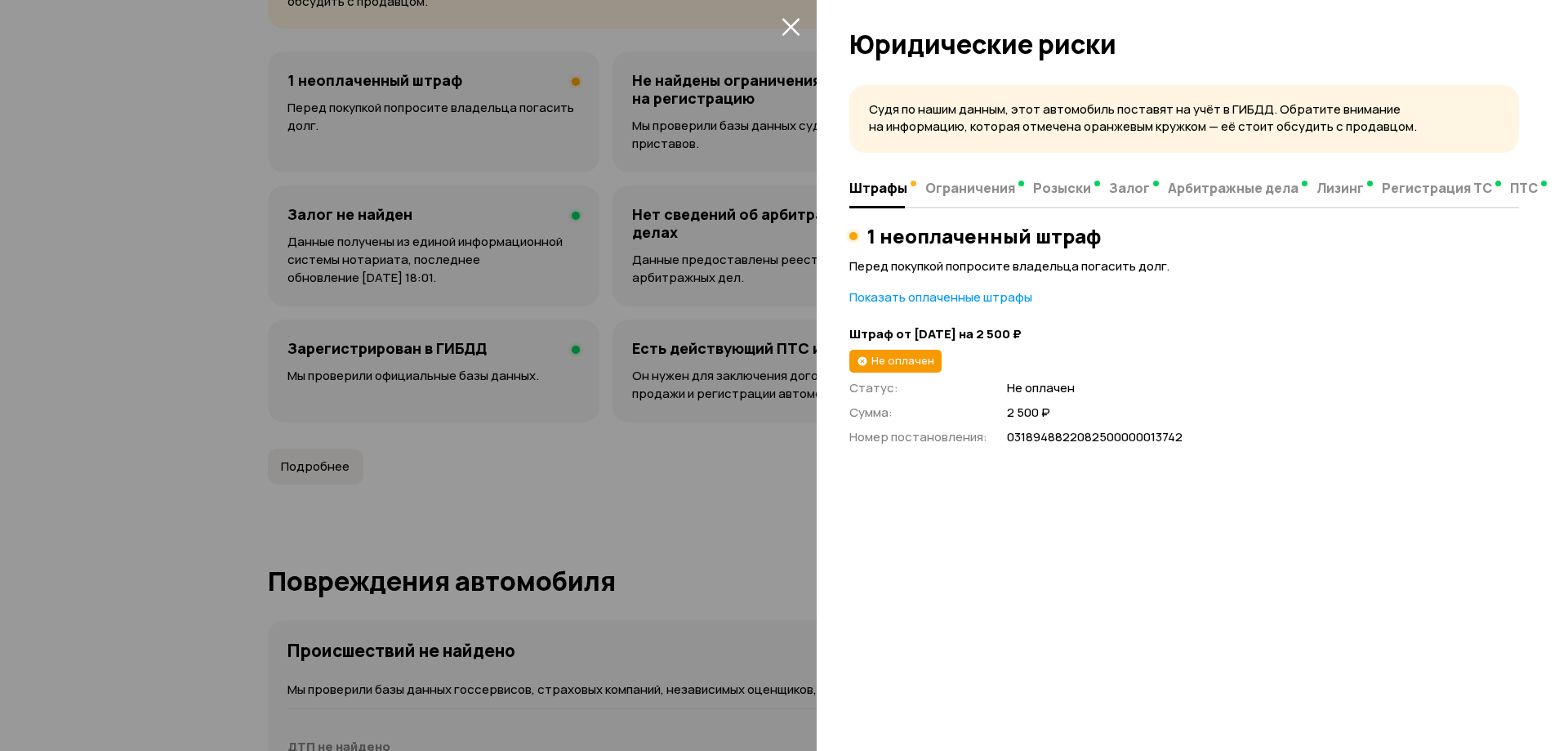
click at [553, 448] on div at bounding box center [784, 376] width 1568 height 751
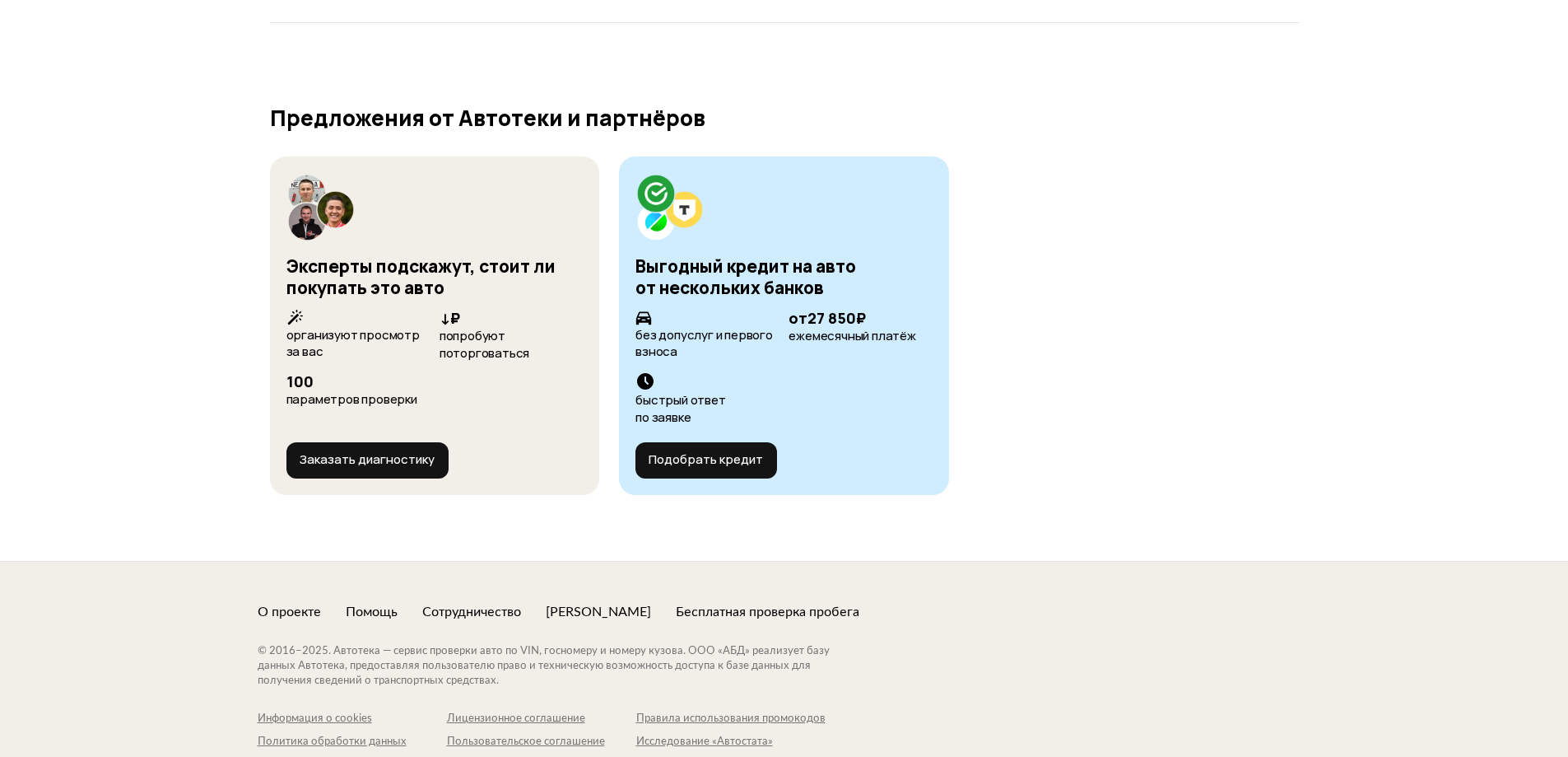
scroll to position [5907, 0]
